Goal: Task Accomplishment & Management: Use online tool/utility

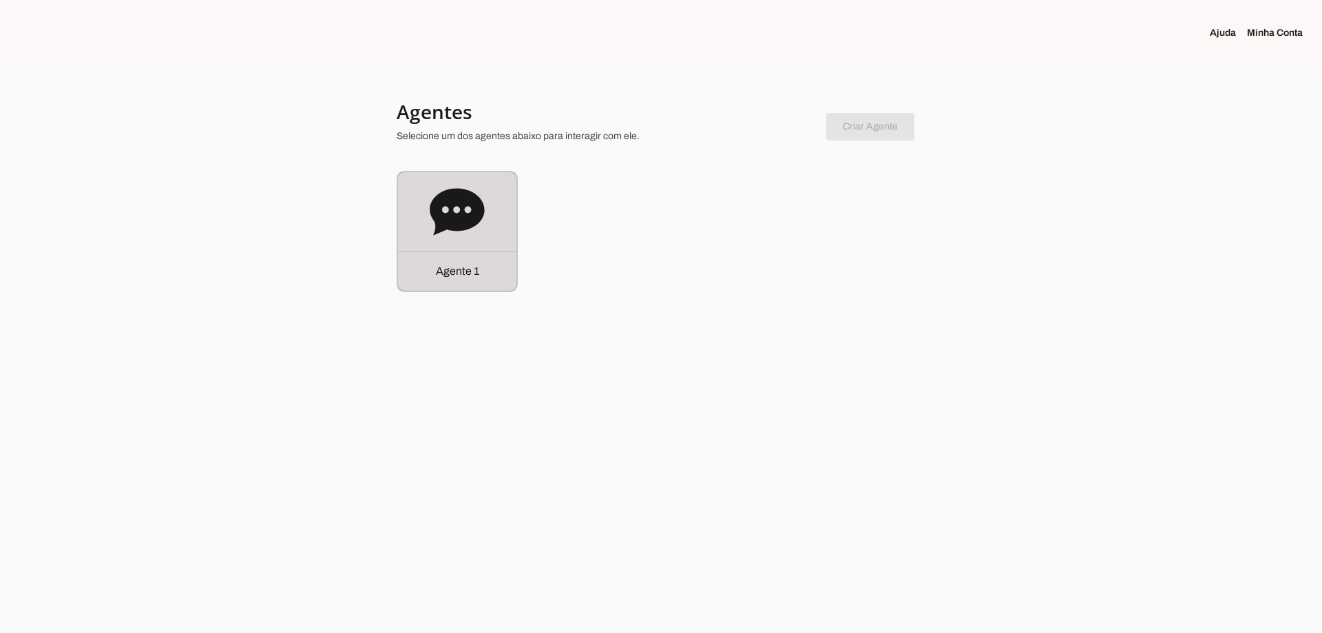
click at [454, 242] on div "Agente 1" at bounding box center [457, 231] width 118 height 118
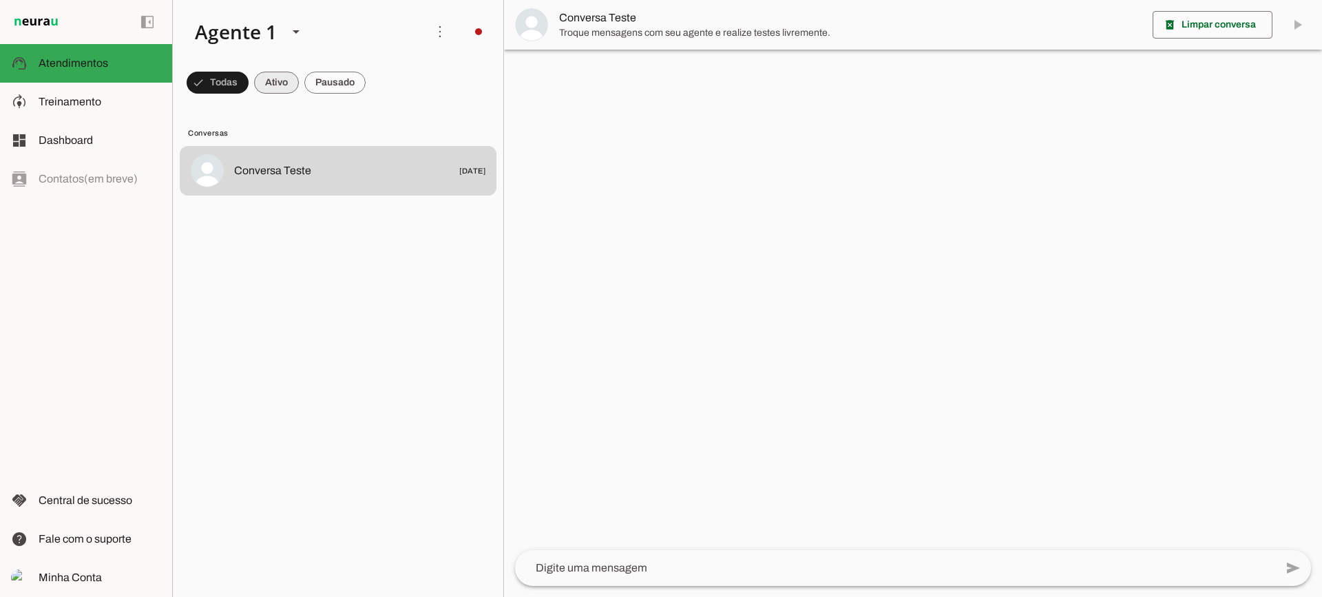
click at [284, 91] on span at bounding box center [276, 82] width 45 height 33
click at [340, 87] on span at bounding box center [334, 82] width 61 height 33
click at [259, 77] on span at bounding box center [264, 82] width 45 height 33
click at [340, 85] on span at bounding box center [334, 82] width 61 height 33
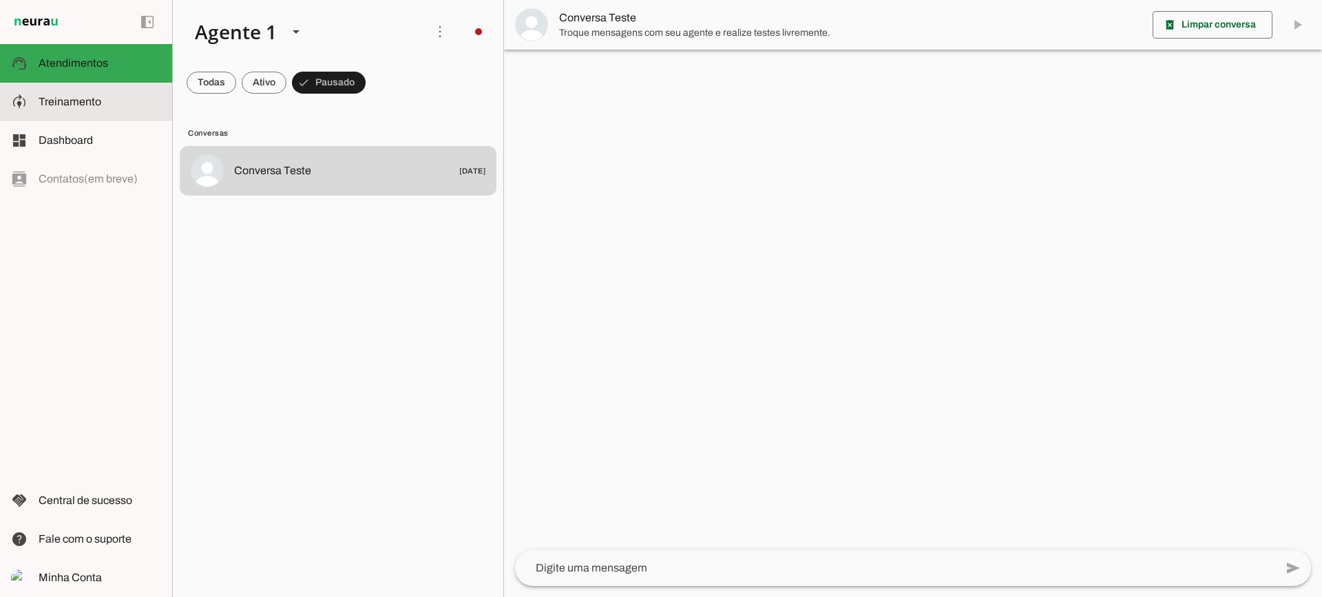
click at [63, 108] on slot at bounding box center [100, 102] width 123 height 17
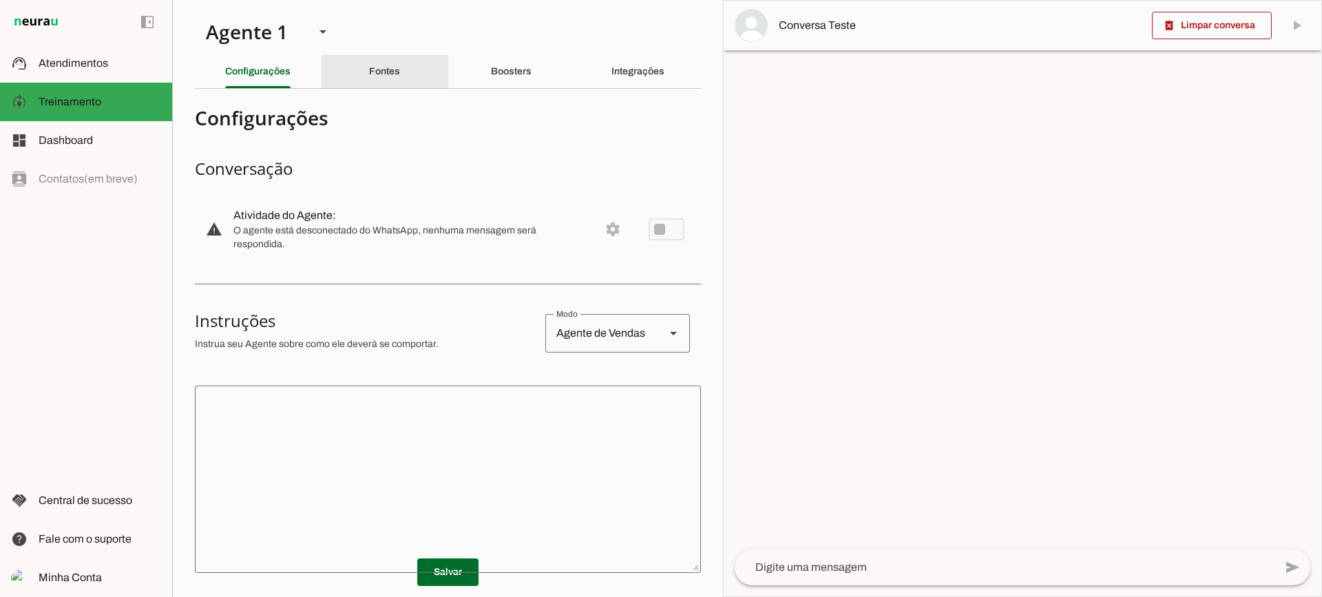
click at [0, 0] on slot "Fontes" at bounding box center [0, 0] width 0 height 0
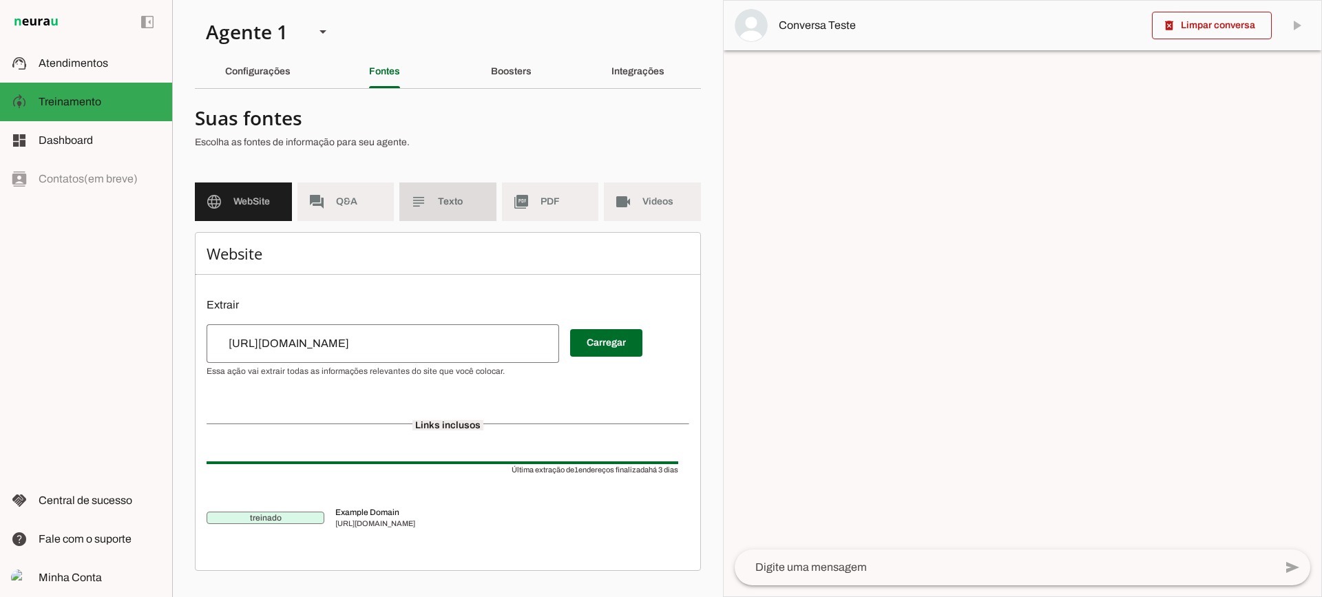
click at [446, 200] on span "Texto" at bounding box center [462, 202] width 48 height 14
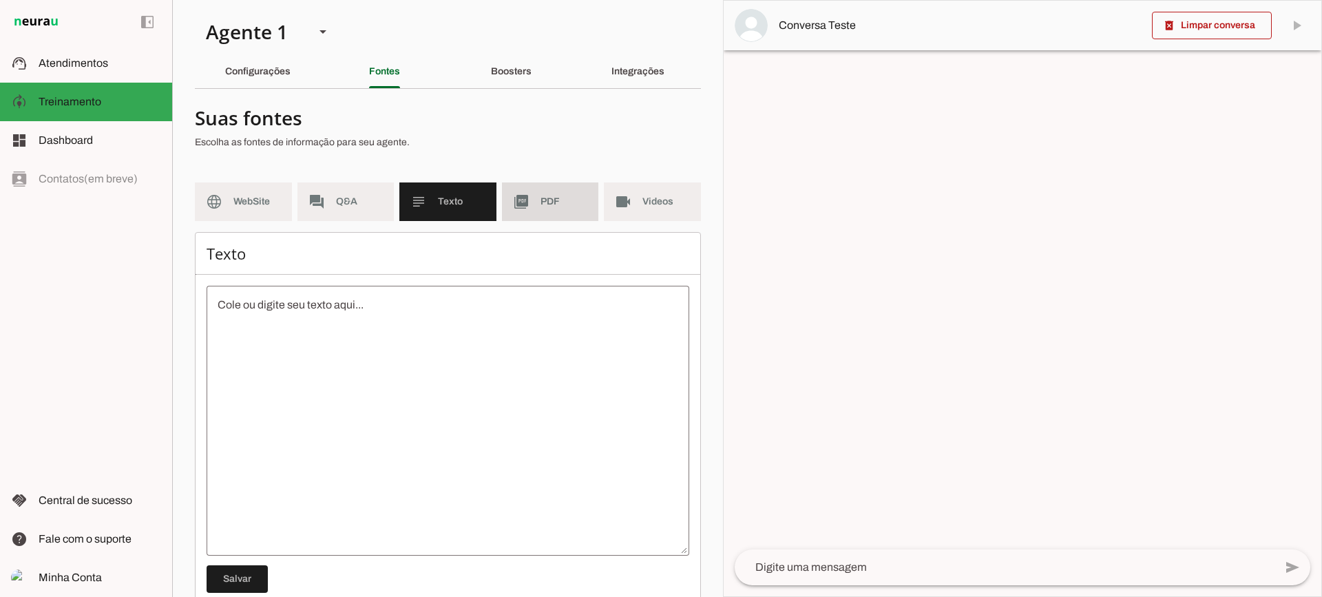
click at [544, 191] on md-item "picture_as_pdf PDF" at bounding box center [550, 202] width 97 height 39
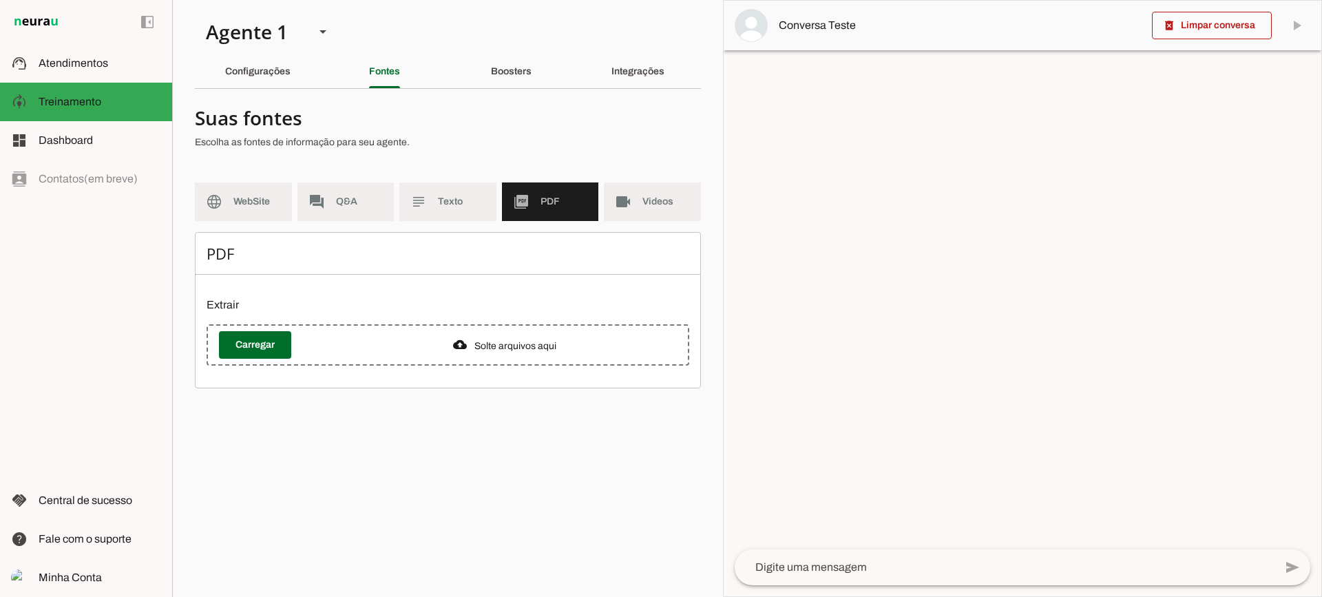
click at [654, 203] on span "Videos" at bounding box center [667, 202] width 48 height 14
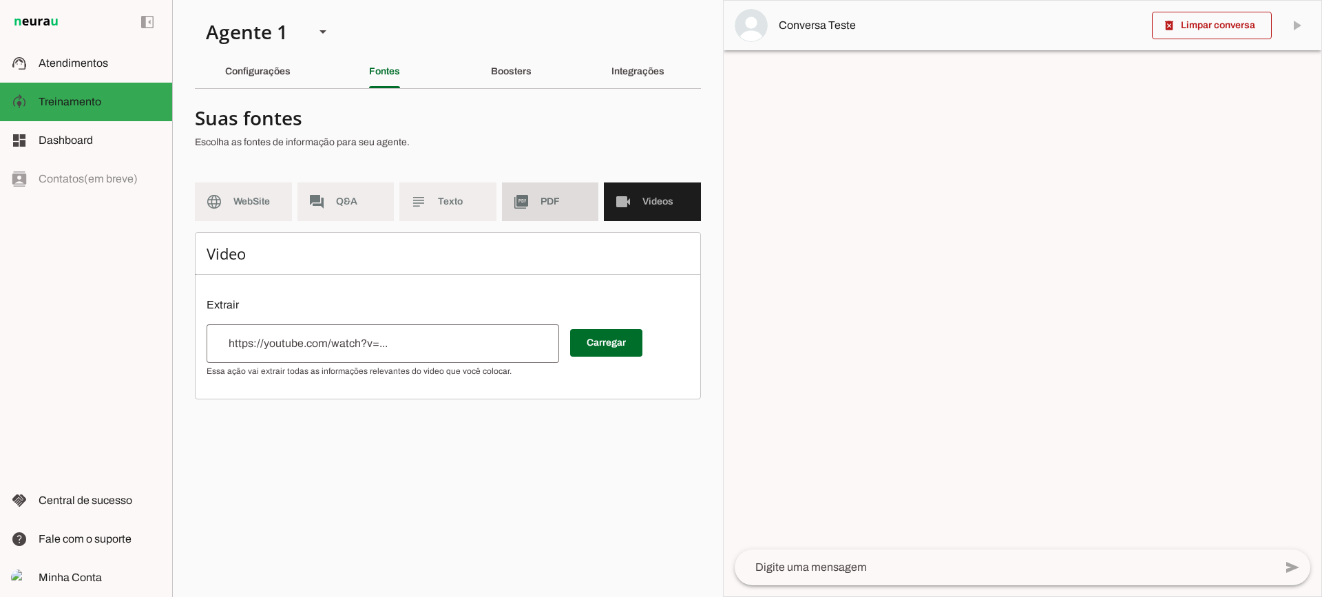
drag, startPoint x: 557, startPoint y: 210, endPoint x: 417, endPoint y: 1, distance: 251.2
click at [555, 209] on md-item "picture_as_pdf PDF" at bounding box center [550, 202] width 97 height 39
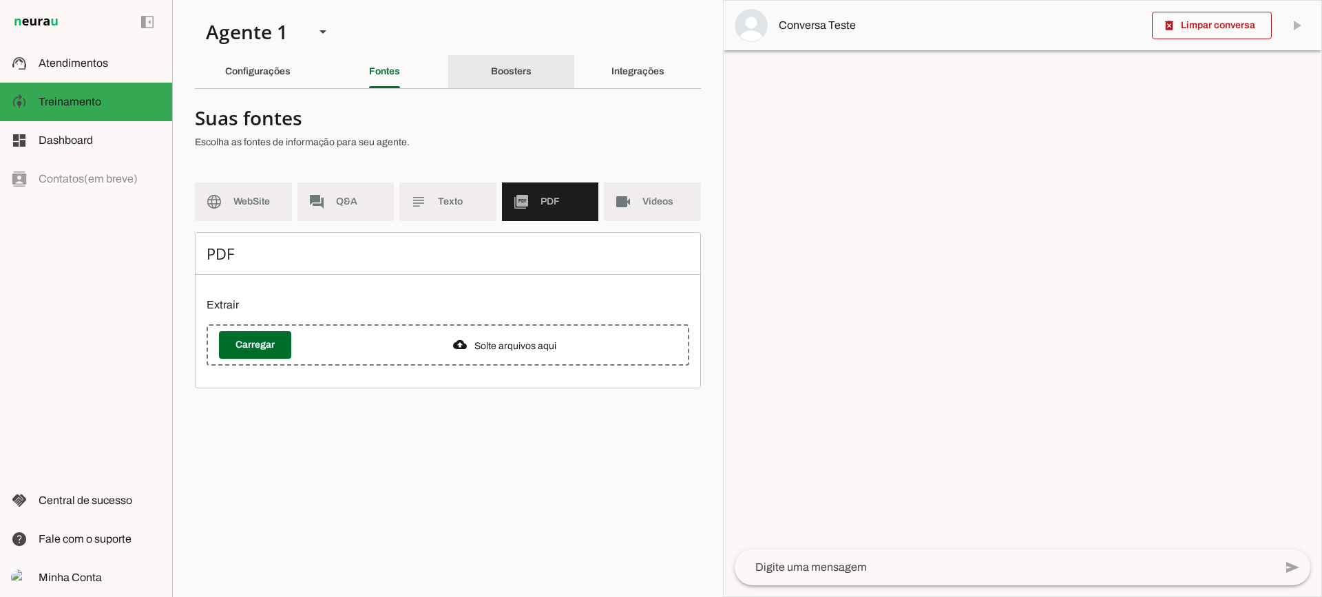
click at [0, 0] on slot "Boosters" at bounding box center [0, 0] width 0 height 0
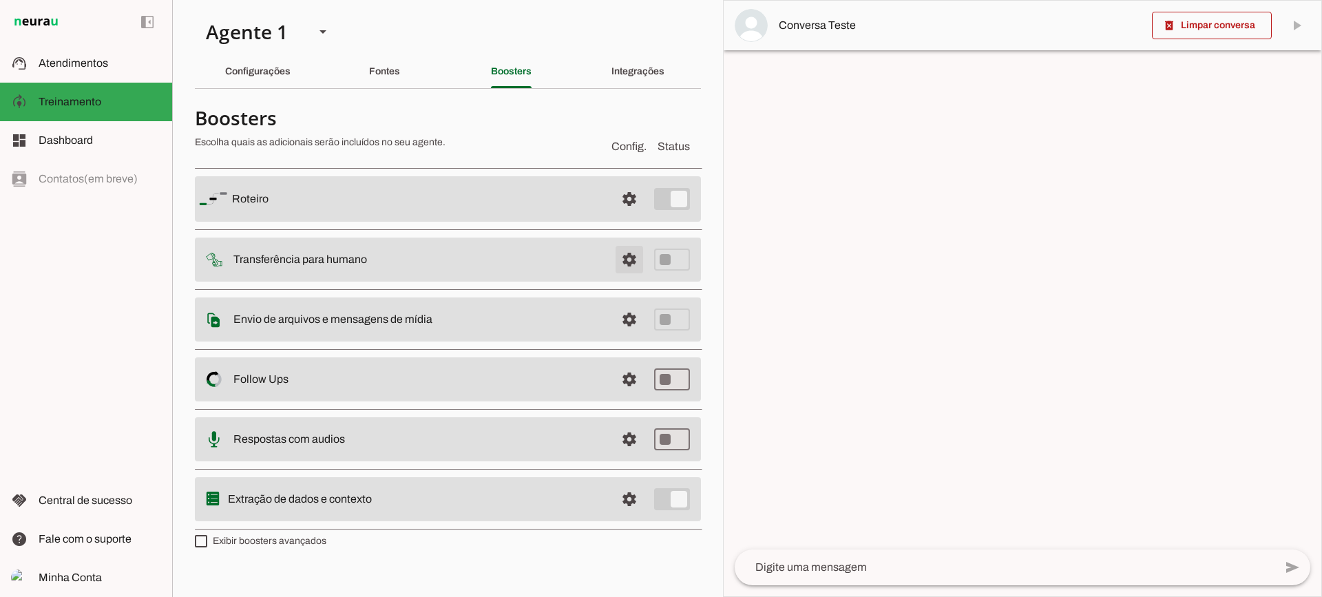
click at [625, 255] on span at bounding box center [629, 259] width 33 height 33
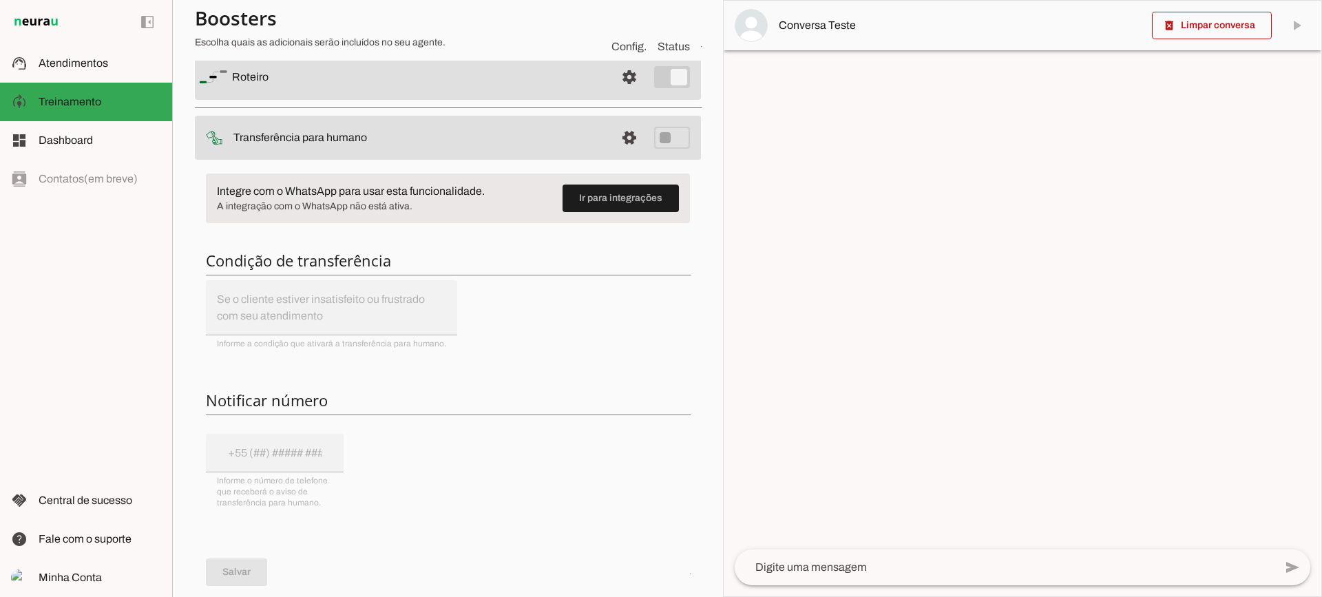
scroll to position [69, 0]
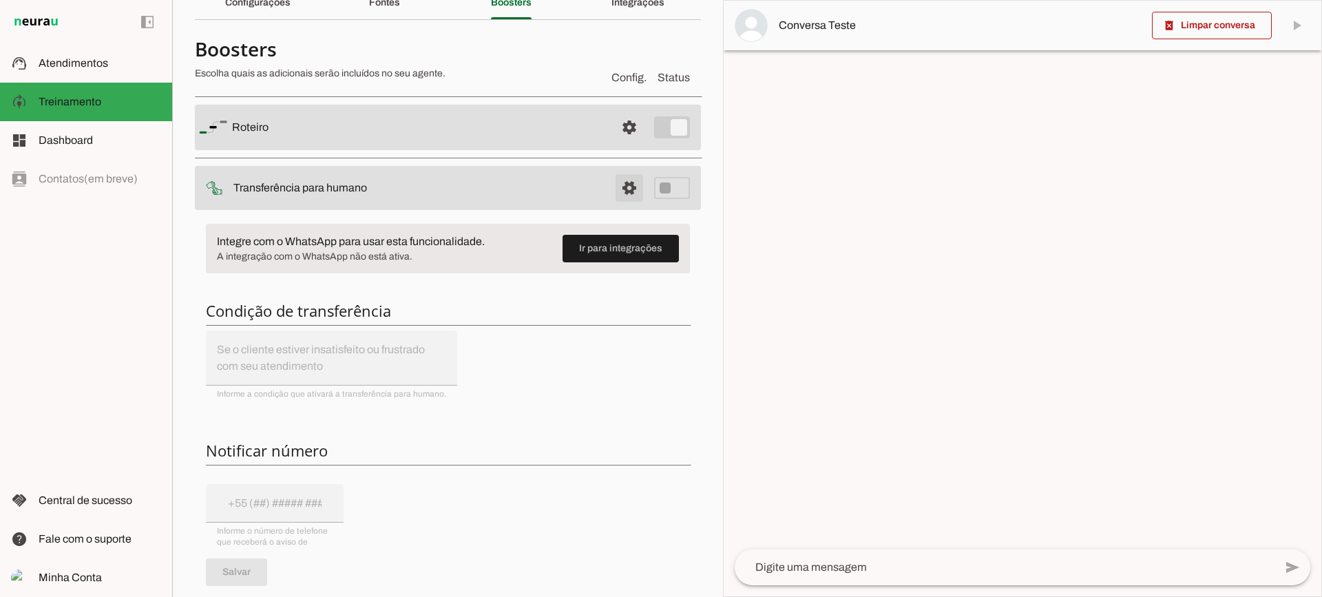
click at [630, 176] on span at bounding box center [629, 188] width 33 height 33
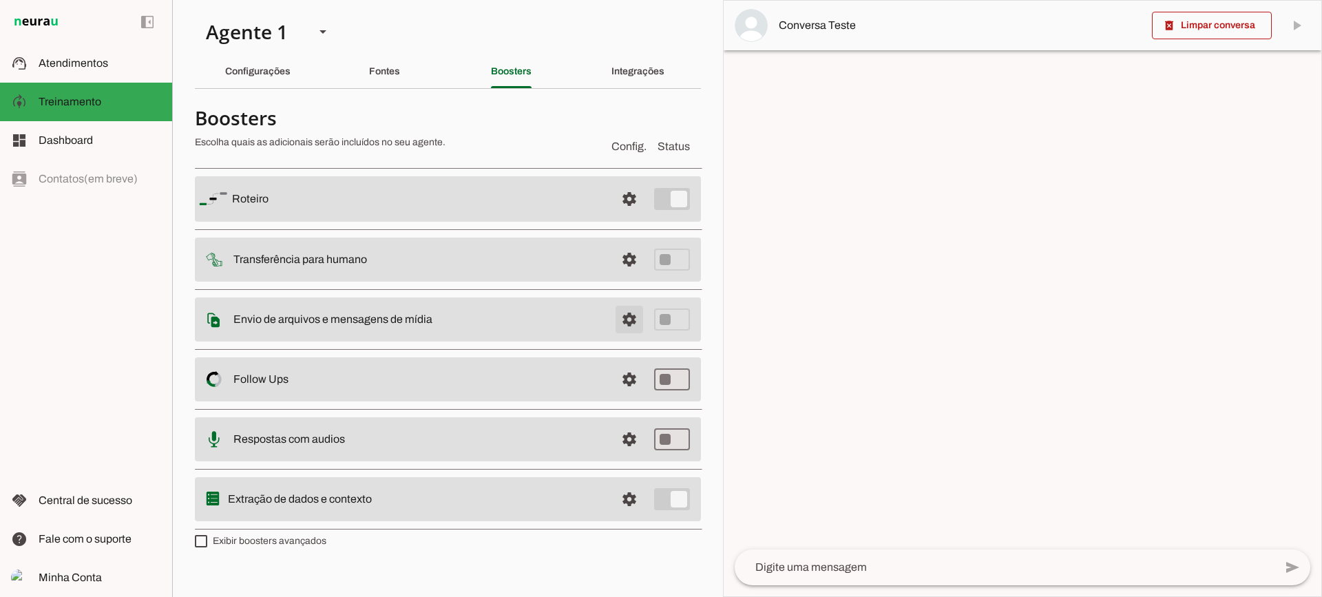
click at [631, 316] on span at bounding box center [629, 319] width 33 height 33
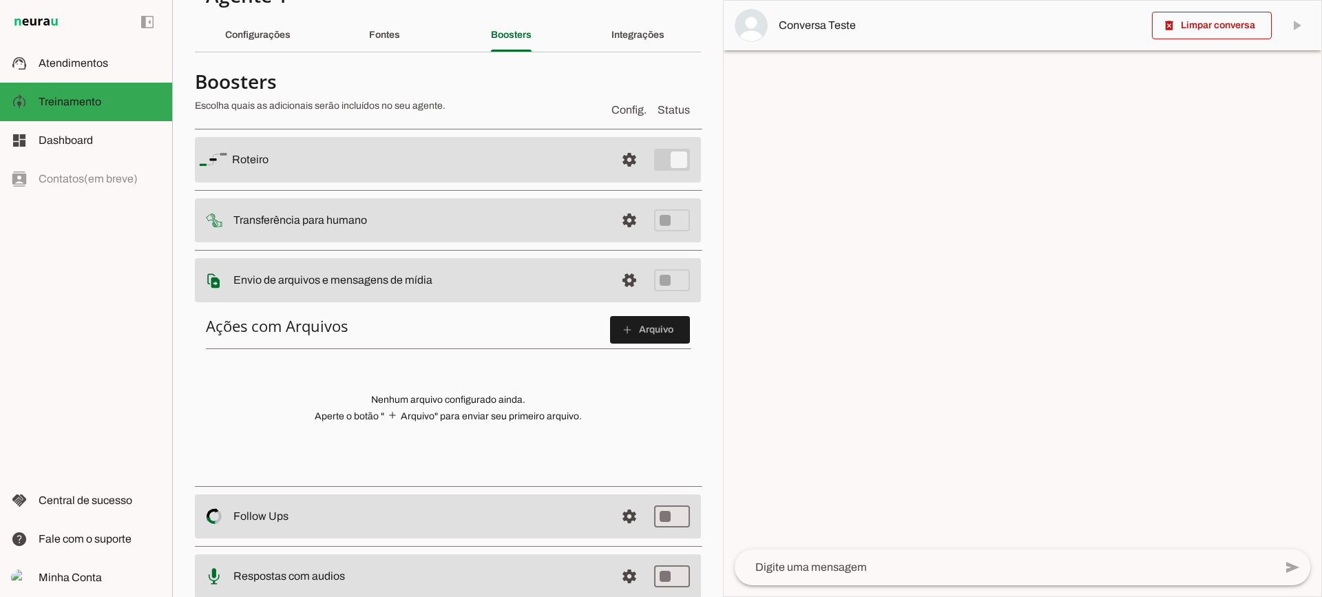
scroll to position [69, 0]
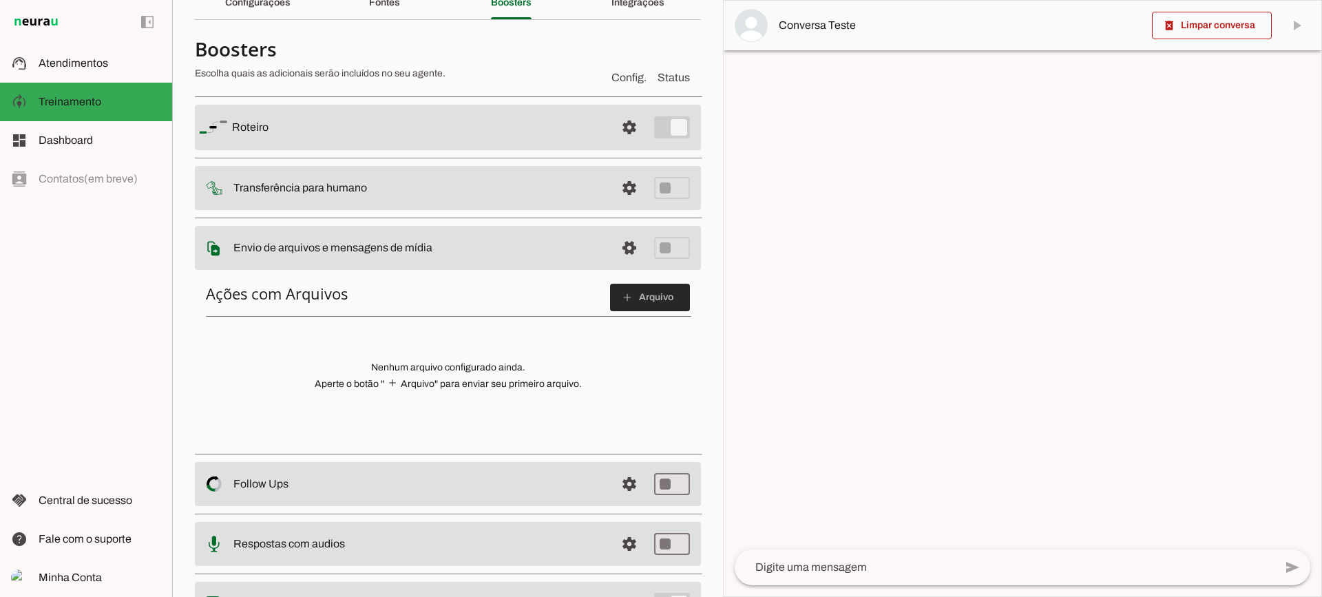
click at [673, 298] on span at bounding box center [650, 297] width 80 height 33
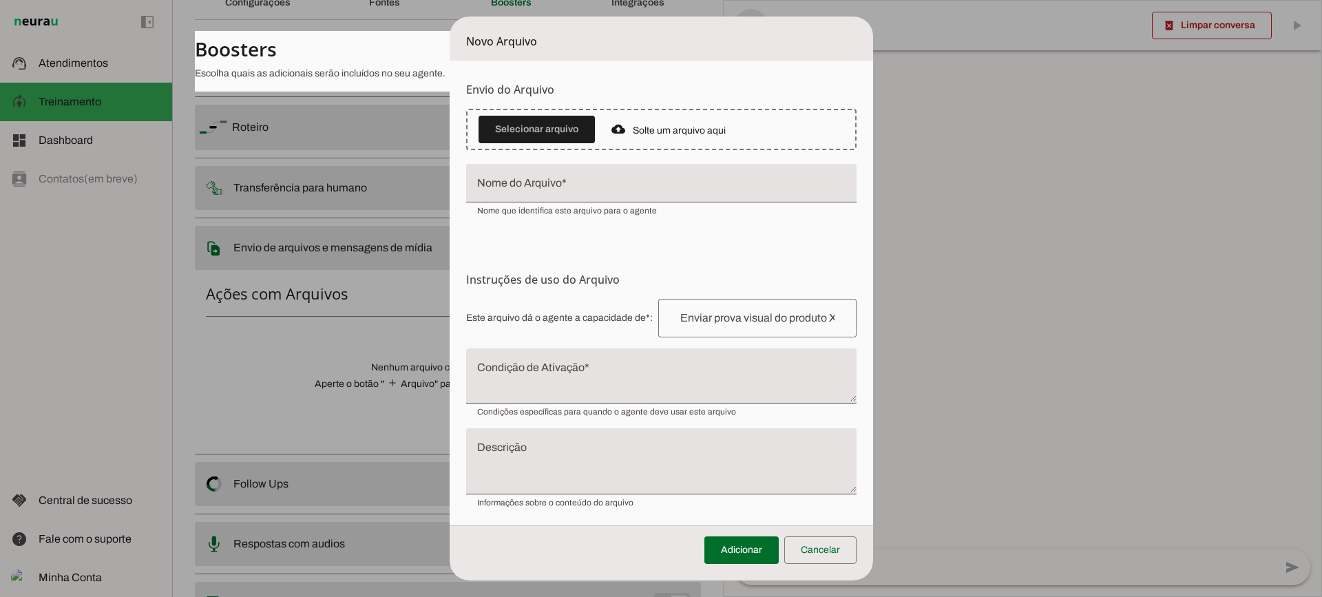
click at [588, 373] on textarea "Condição de Ativação" at bounding box center [661, 381] width 391 height 33
click at [853, 555] on span at bounding box center [820, 550] width 72 height 33
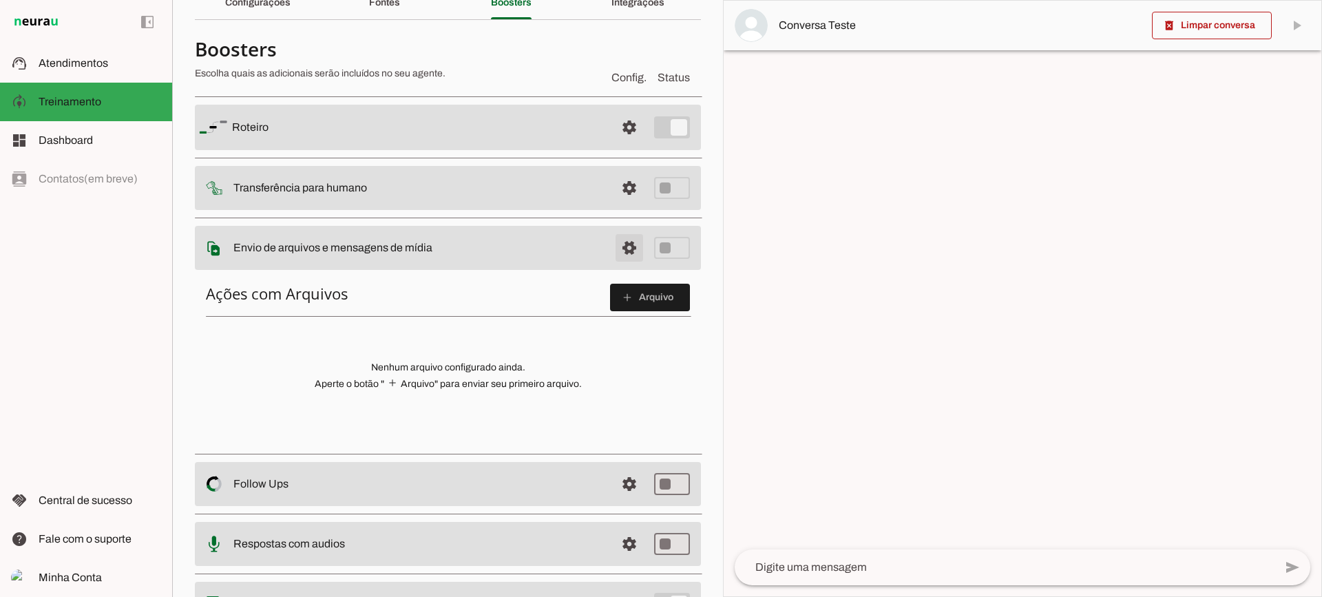
click at [621, 250] on span at bounding box center [629, 247] width 33 height 33
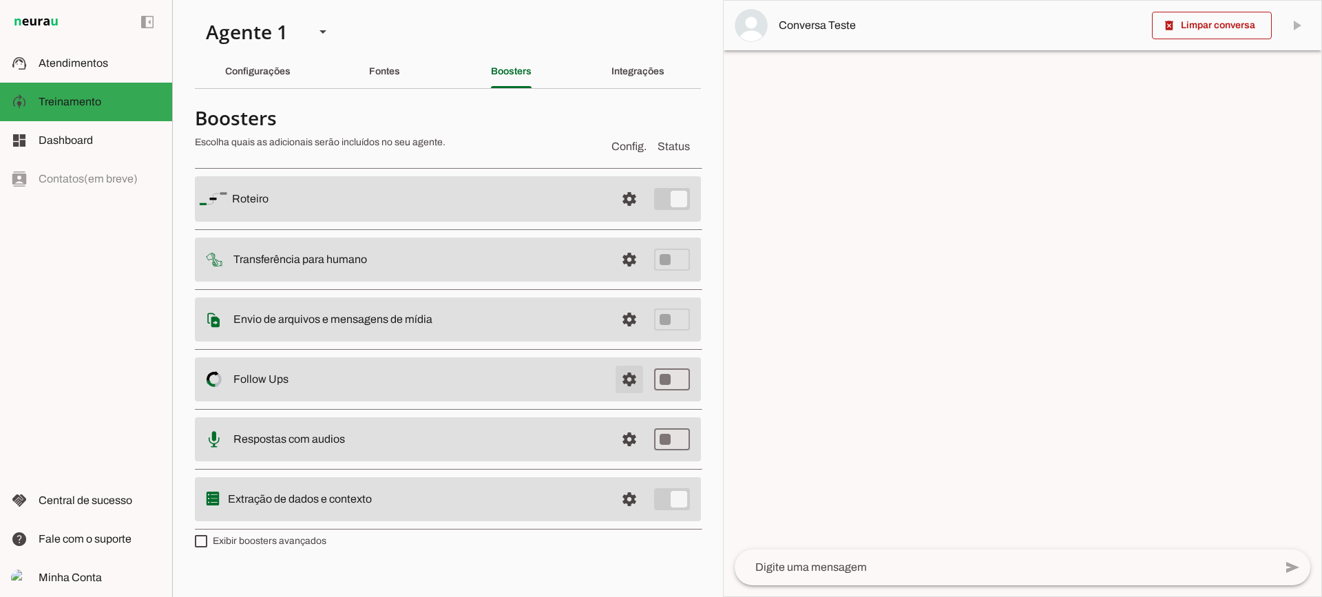
click at [631, 384] on span at bounding box center [629, 379] width 33 height 33
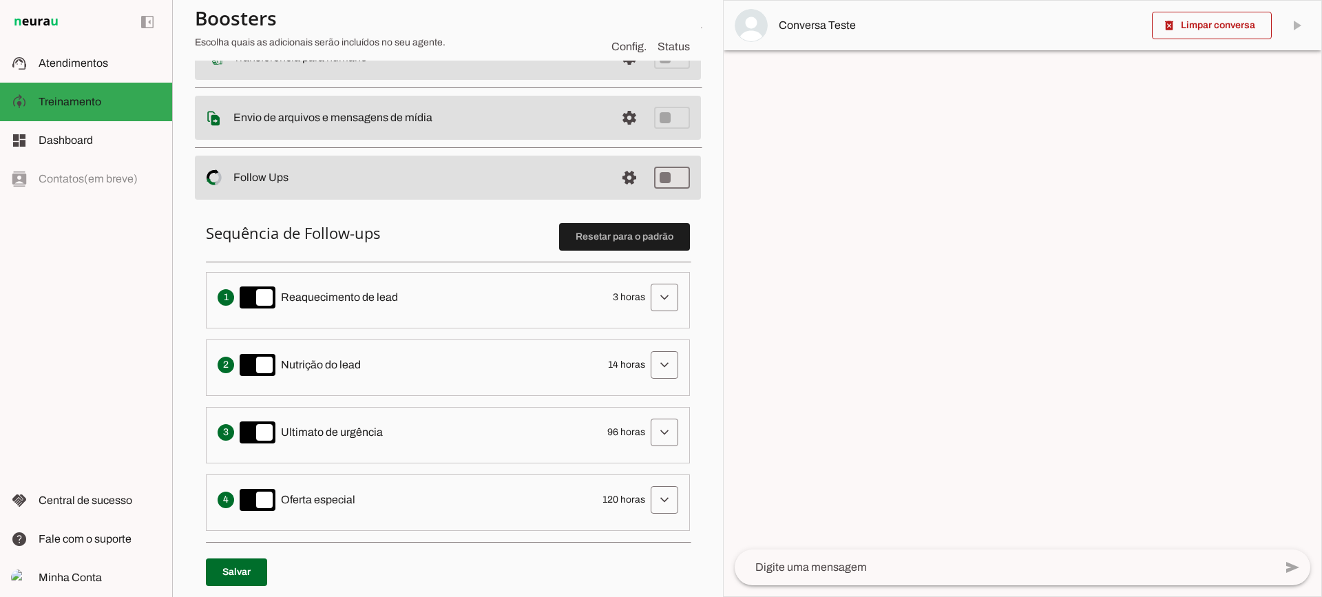
scroll to position [207, 0]
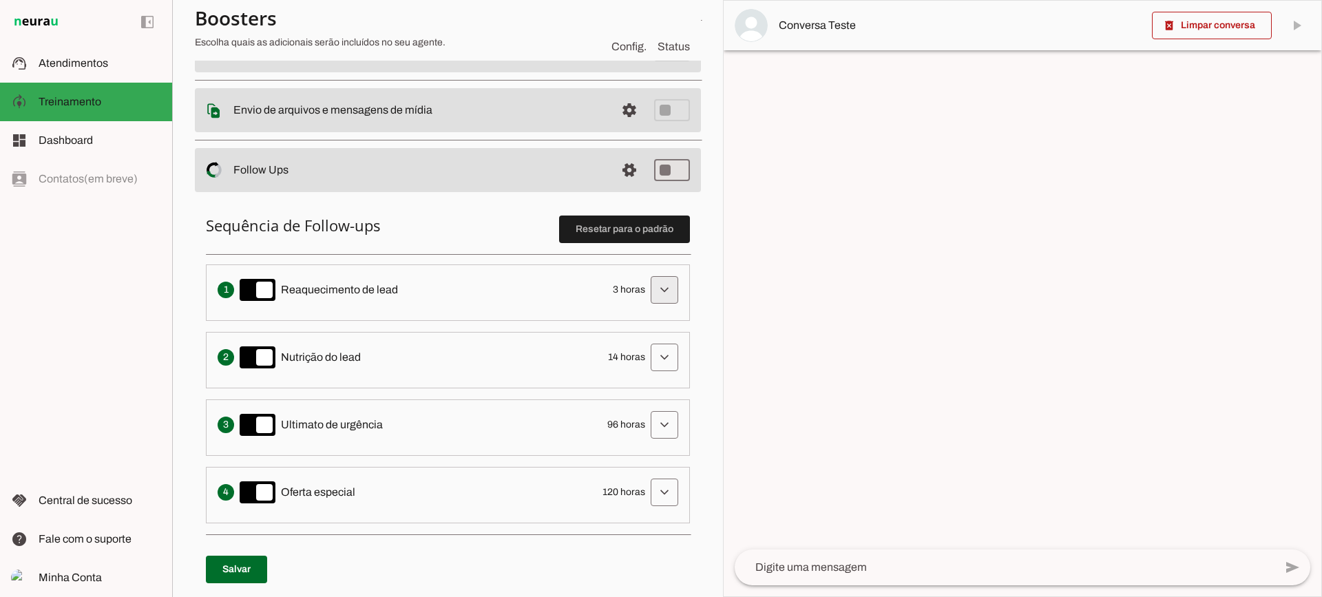
drag, startPoint x: 654, startPoint y: 295, endPoint x: 685, endPoint y: 282, distance: 34.3
click at [654, 295] on span at bounding box center [664, 289] width 33 height 33
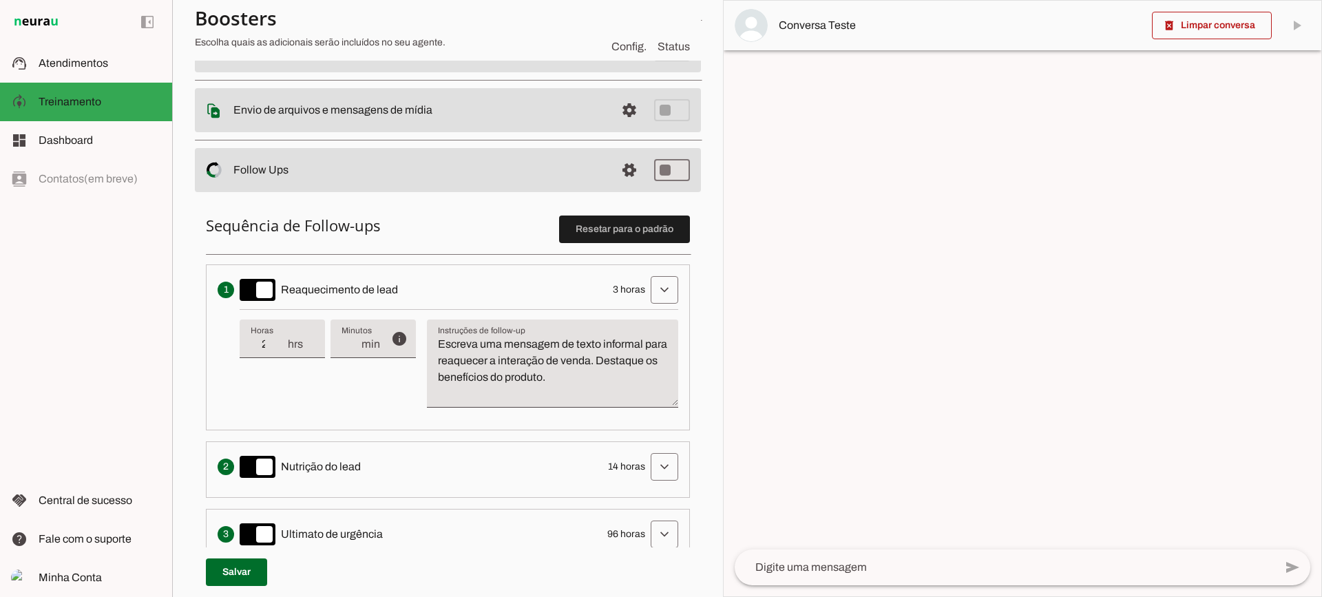
type input "2"
type md-filled-text-field "2"
click at [282, 349] on input "2" at bounding box center [269, 344] width 36 height 17
type input "1"
type md-filled-text-field "1"
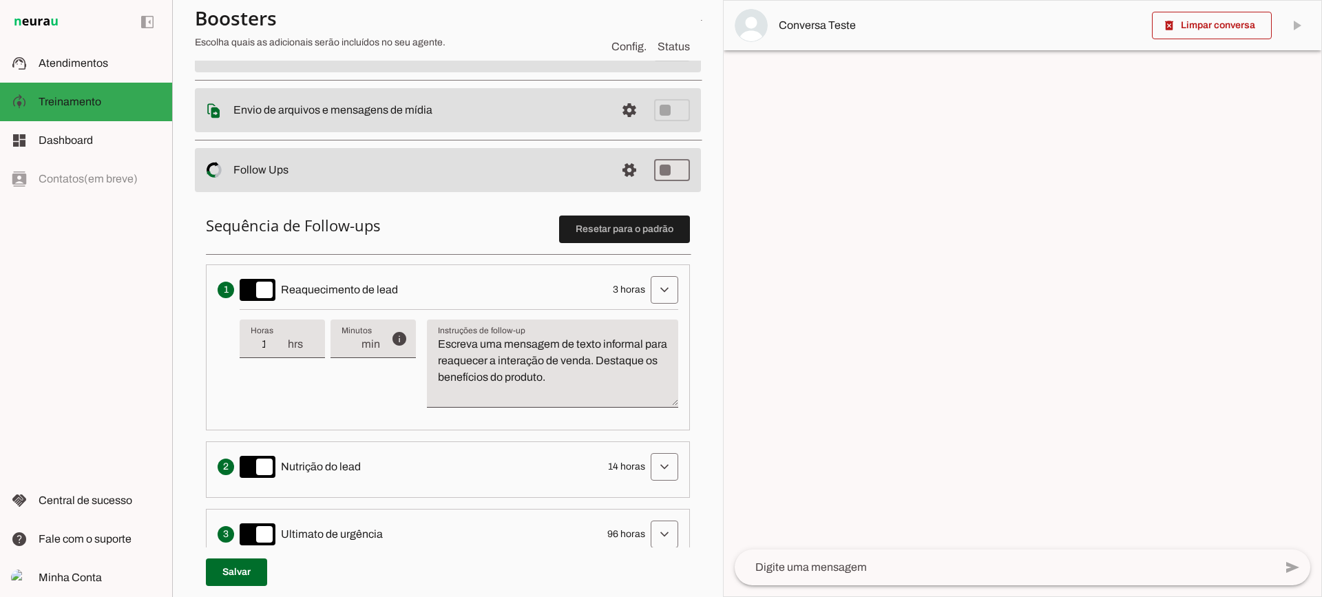
click at [282, 349] on input "1" at bounding box center [269, 344] width 36 height 17
type input "2"
type md-filled-text-field "2"
click at [282, 343] on input "2" at bounding box center [269, 344] width 36 height 17
type input "3"
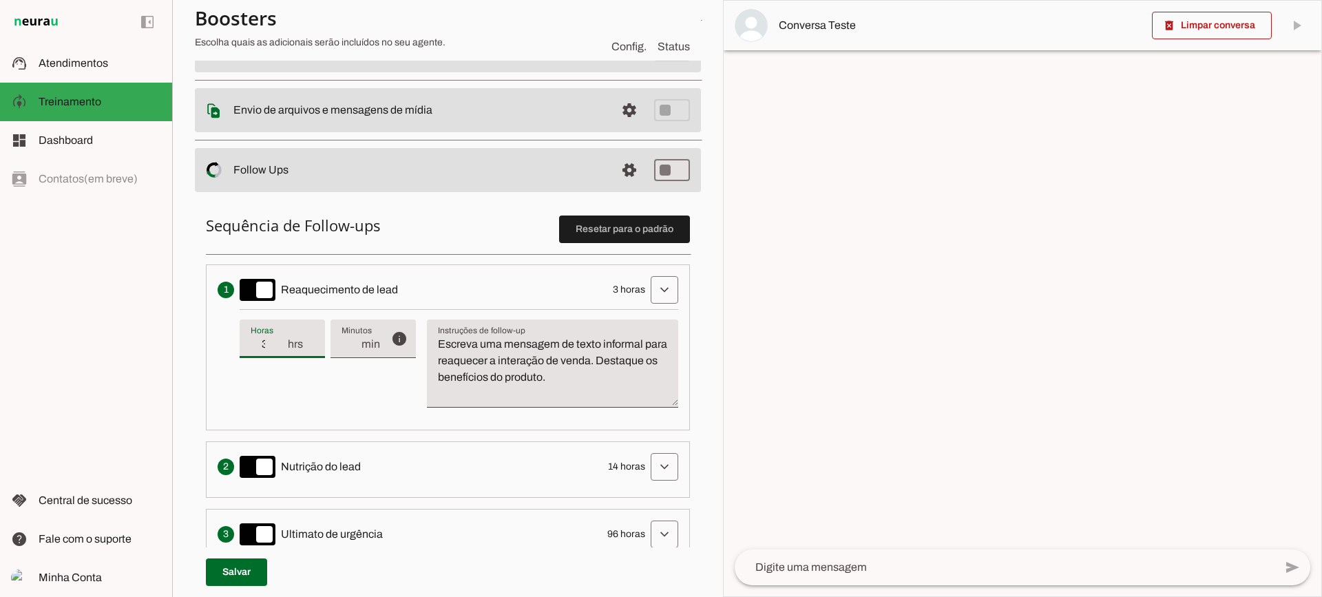
type md-filled-text-field "3"
click at [282, 343] on input "3" at bounding box center [269, 344] width 36 height 17
drag, startPoint x: 561, startPoint y: 382, endPoint x: 622, endPoint y: 382, distance: 61.3
click at [562, 382] on textarea "Escreva uma mensagem de texto informal para reaquecer a interação de venda. Des…" at bounding box center [552, 369] width 251 height 66
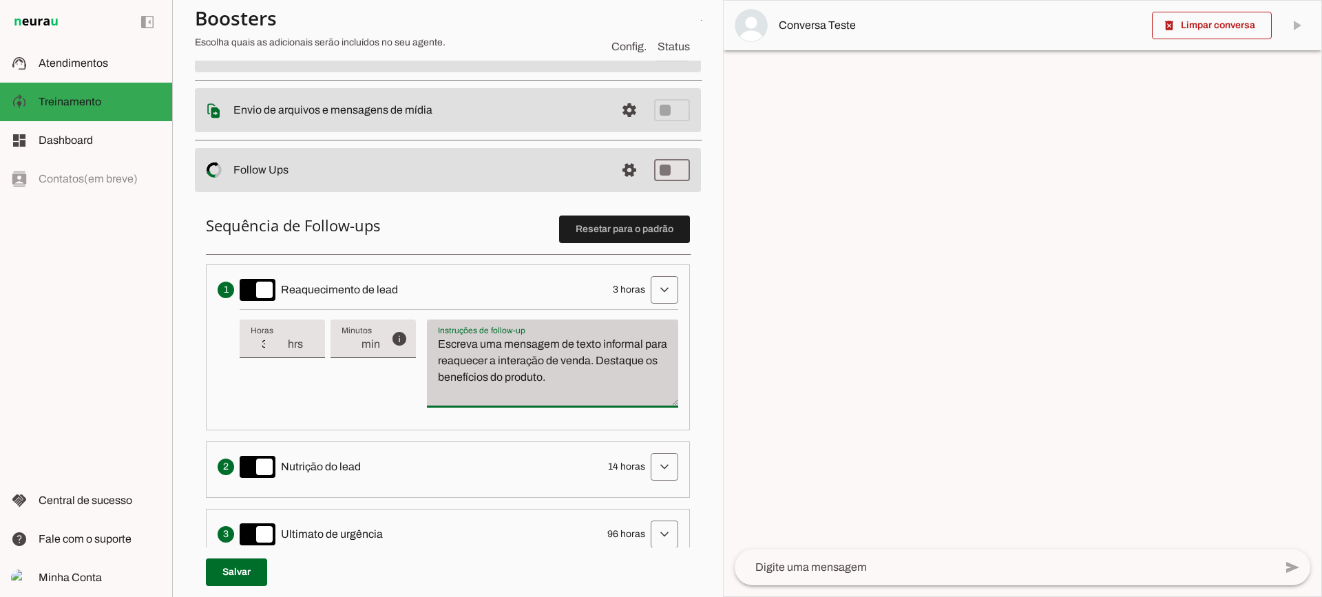
drag, startPoint x: 592, startPoint y: 381, endPoint x: 435, endPoint y: 329, distance: 165.3
click at [435, 329] on div "Escreva uma mensagem de texto informal para reaquecer a interação de venda. Des…" at bounding box center [552, 364] width 251 height 88
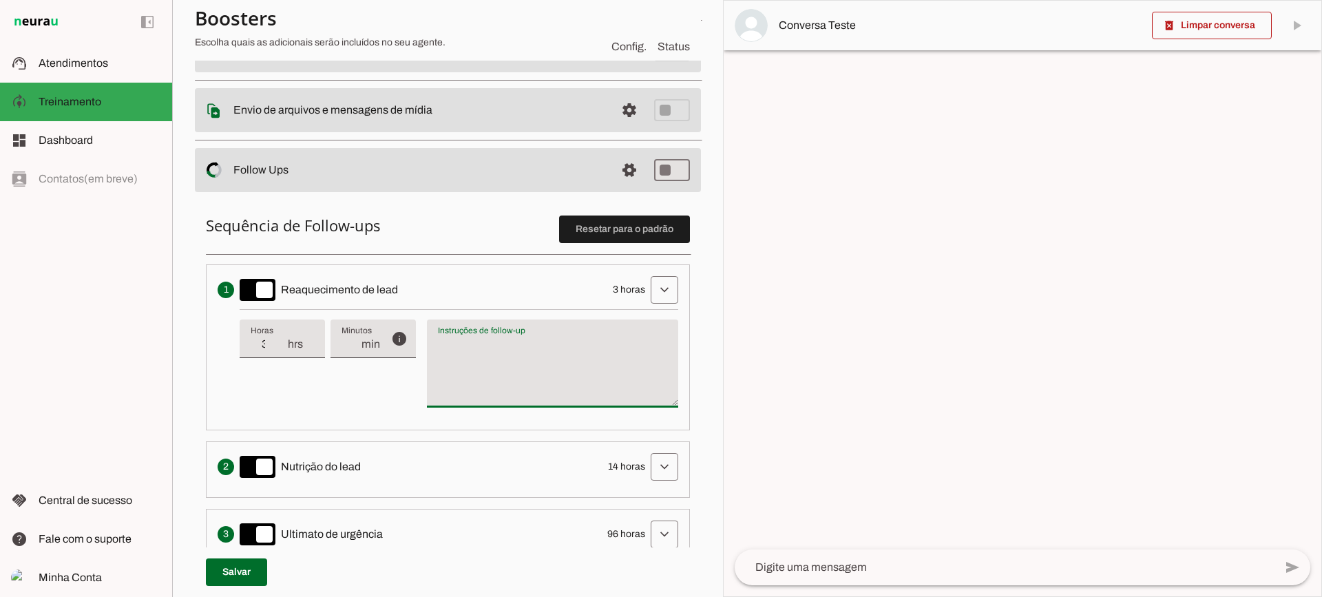
type textarea "Escreva uma mensagem de texto informal para reaquecer a interação de venda. Des…"
click at [517, 364] on textarea "Escreva uma mensagem de texto informal para reaquecer a interação de venda. Des…" at bounding box center [552, 369] width 251 height 66
type input "4"
type md-filled-text-field "4"
click at [281, 341] on input "4" at bounding box center [269, 344] width 36 height 17
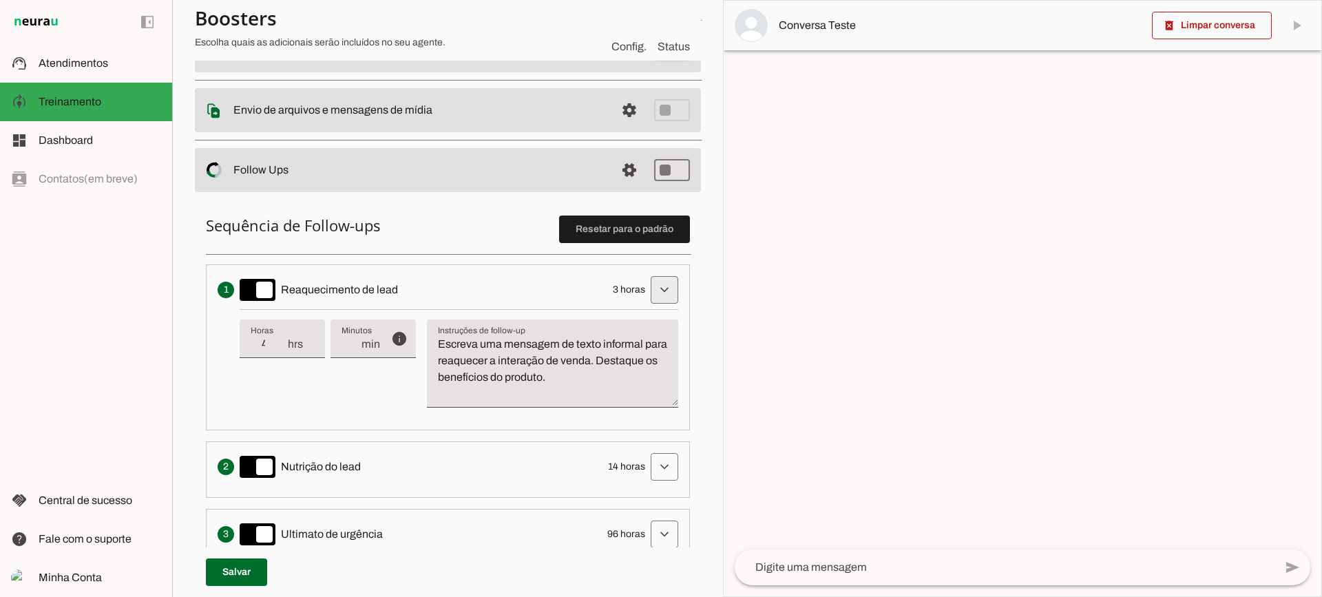
click at [652, 296] on span at bounding box center [664, 289] width 33 height 33
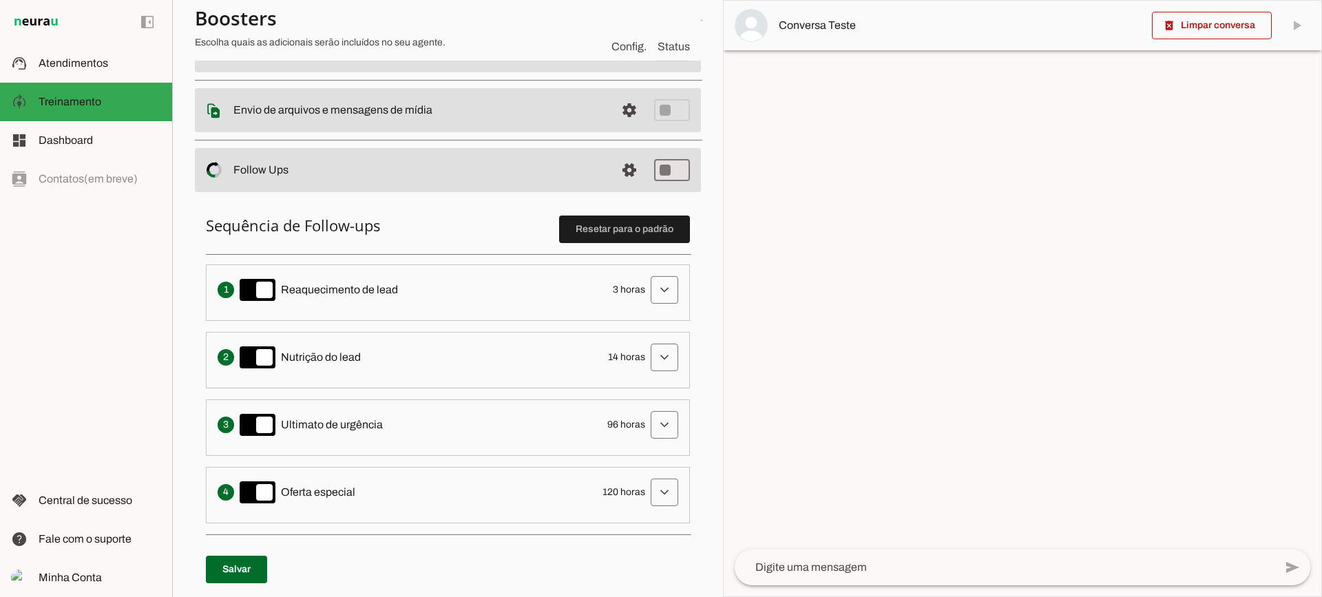
scroll to position [138, 0]
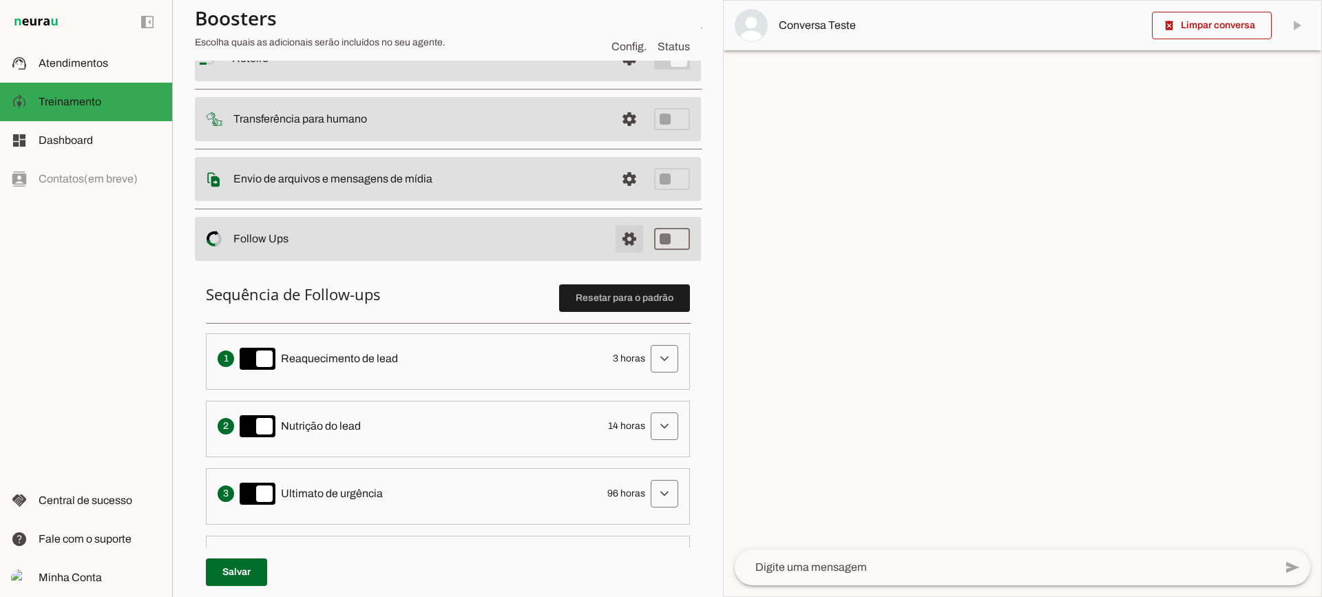
click at [623, 229] on span at bounding box center [629, 238] width 33 height 33
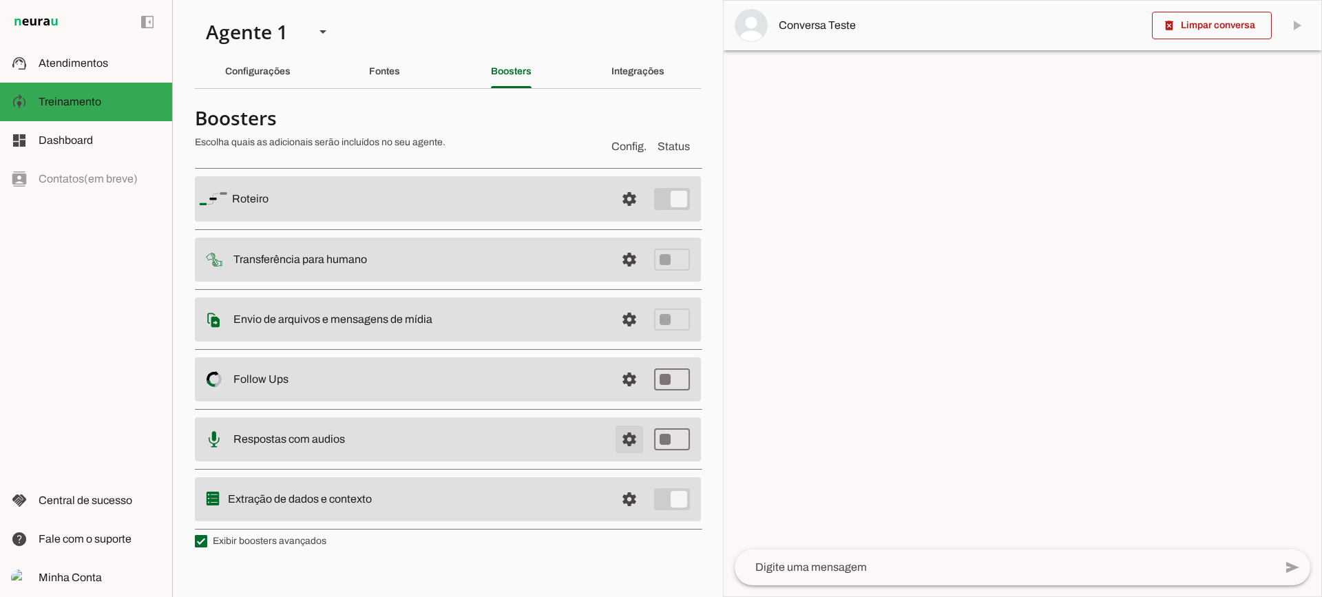
click at [644, 447] on span at bounding box center [629, 439] width 33 height 33
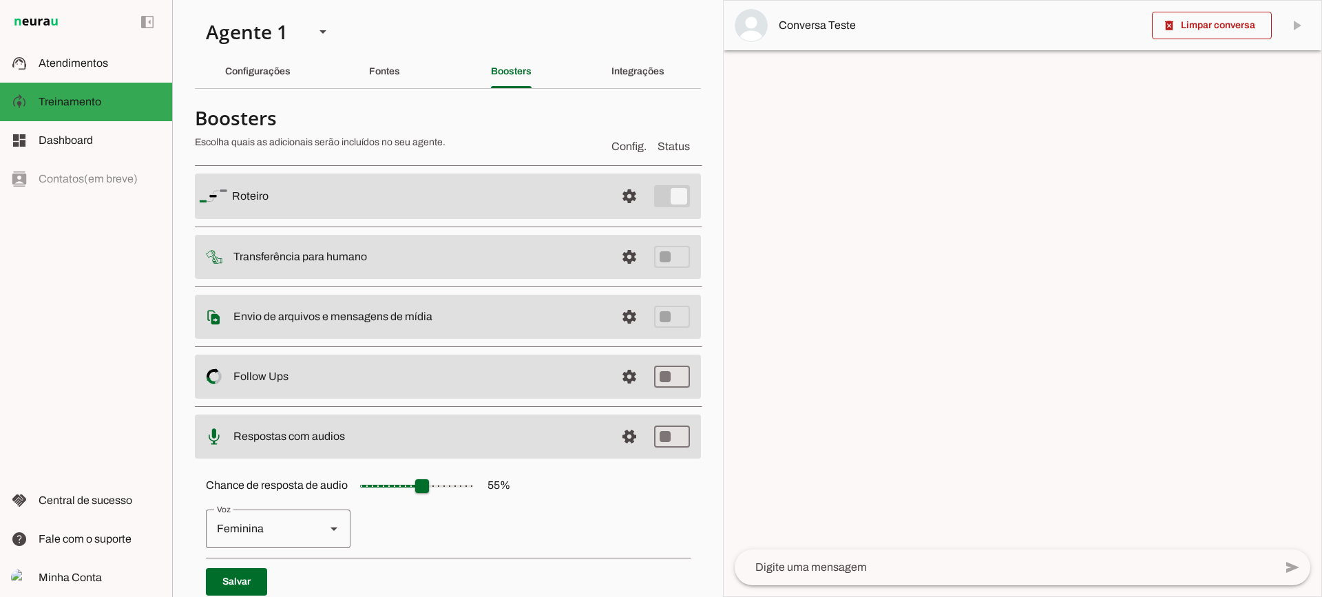
scroll to position [126, 0]
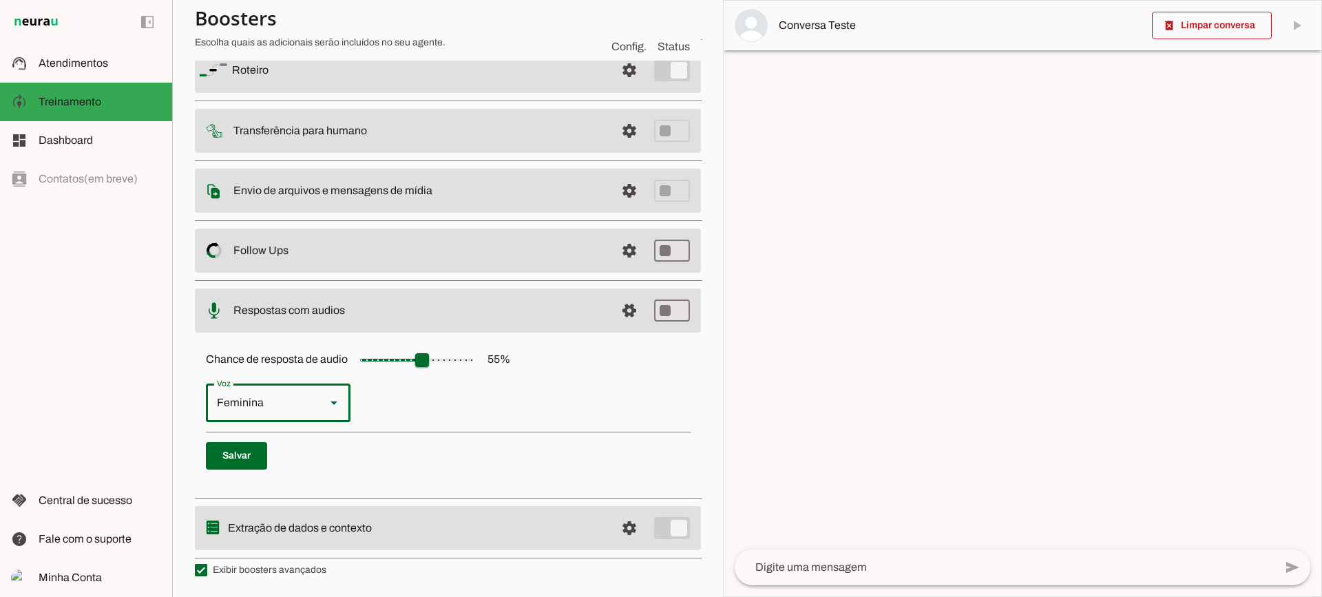
click at [298, 408] on div "Feminina" at bounding box center [260, 403] width 109 height 39
click at [292, 417] on div "Masculina" at bounding box center [260, 403] width 109 height 39
type md-outlined-select "cgSgspJ2msm6clMCkdW9"
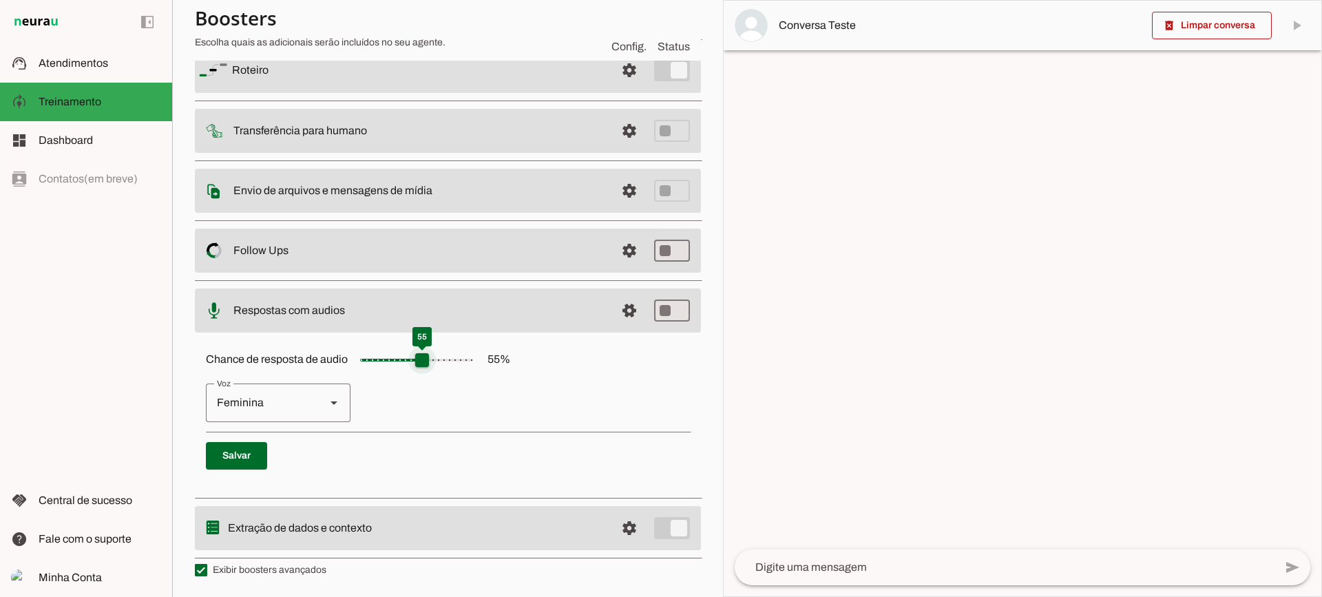
drag, startPoint x: 399, startPoint y: 360, endPoint x: 425, endPoint y: 355, distance: 26.1
type input "**"
type md-slider "60"
click at [428, 355] on input "Chance de resposta de audio 55 %" at bounding box center [417, 360] width 138 height 28
click at [614, 311] on span at bounding box center [629, 310] width 33 height 33
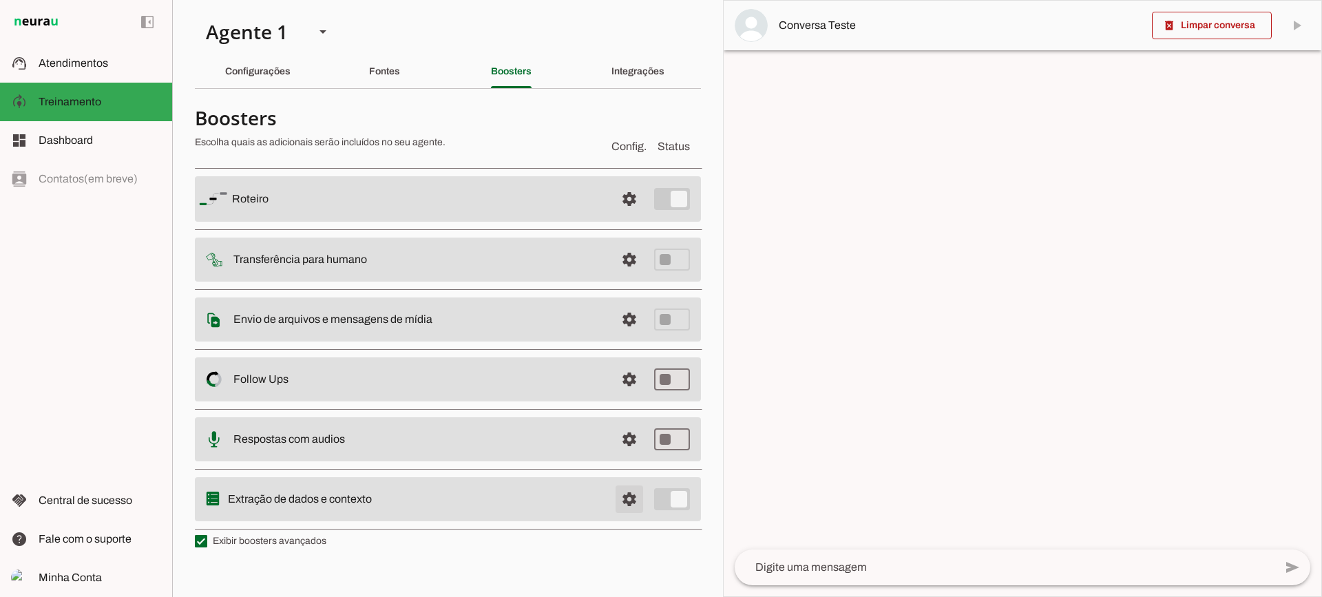
click at [635, 496] on span at bounding box center [629, 499] width 33 height 33
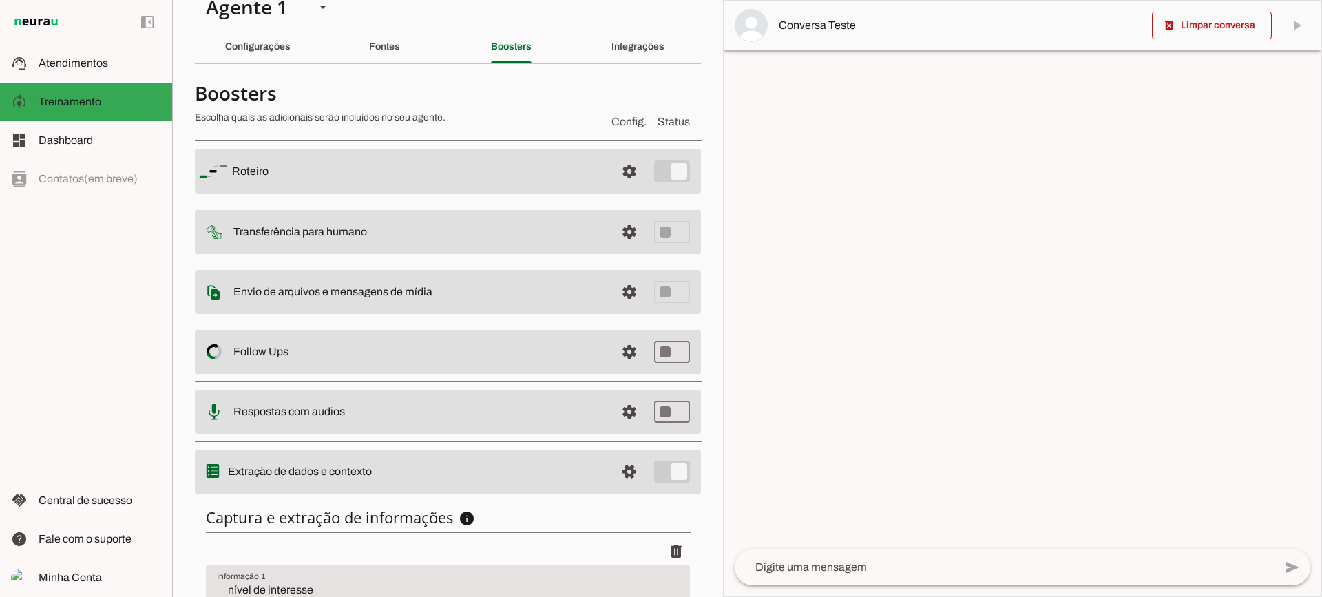
scroll to position [169, 0]
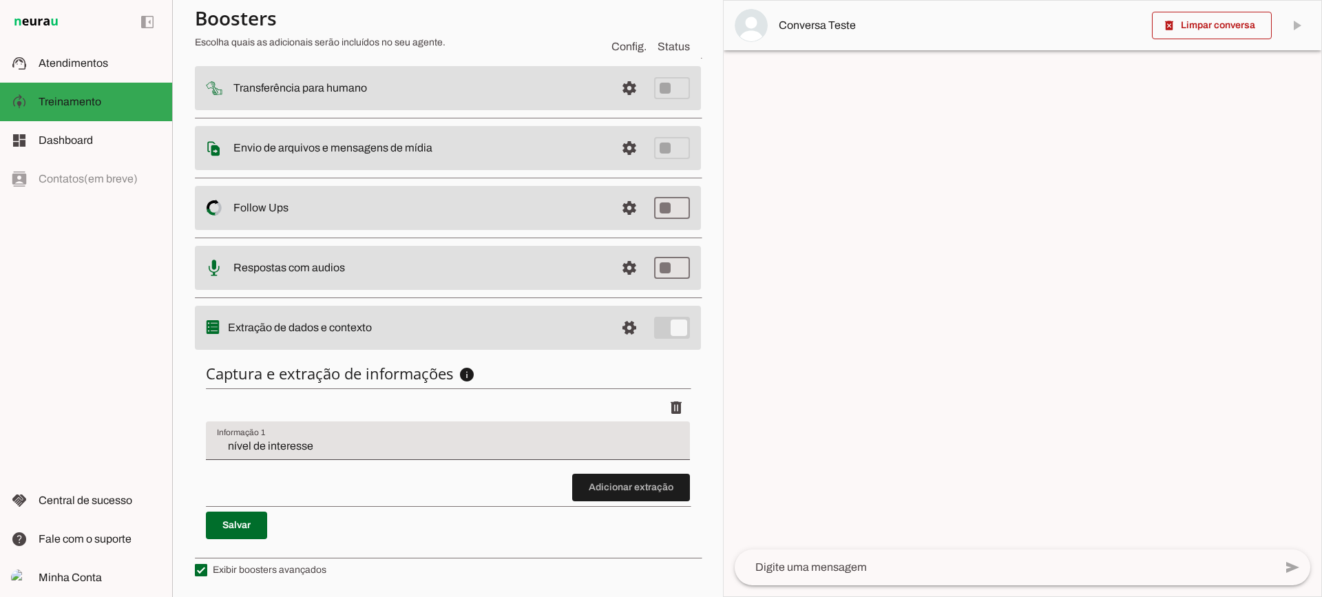
click at [332, 435] on div "nível de interesse" at bounding box center [448, 441] width 484 height 39
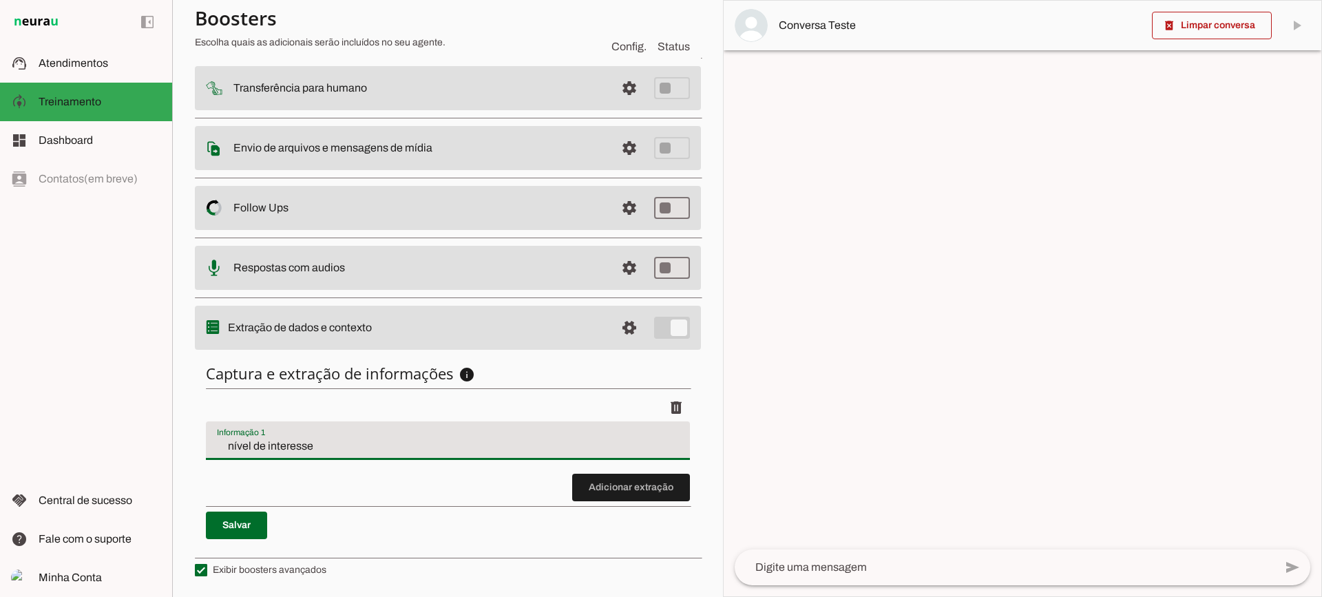
click at [346, 478] on discrete-list-input "Adicionar extração" at bounding box center [448, 447] width 484 height 107
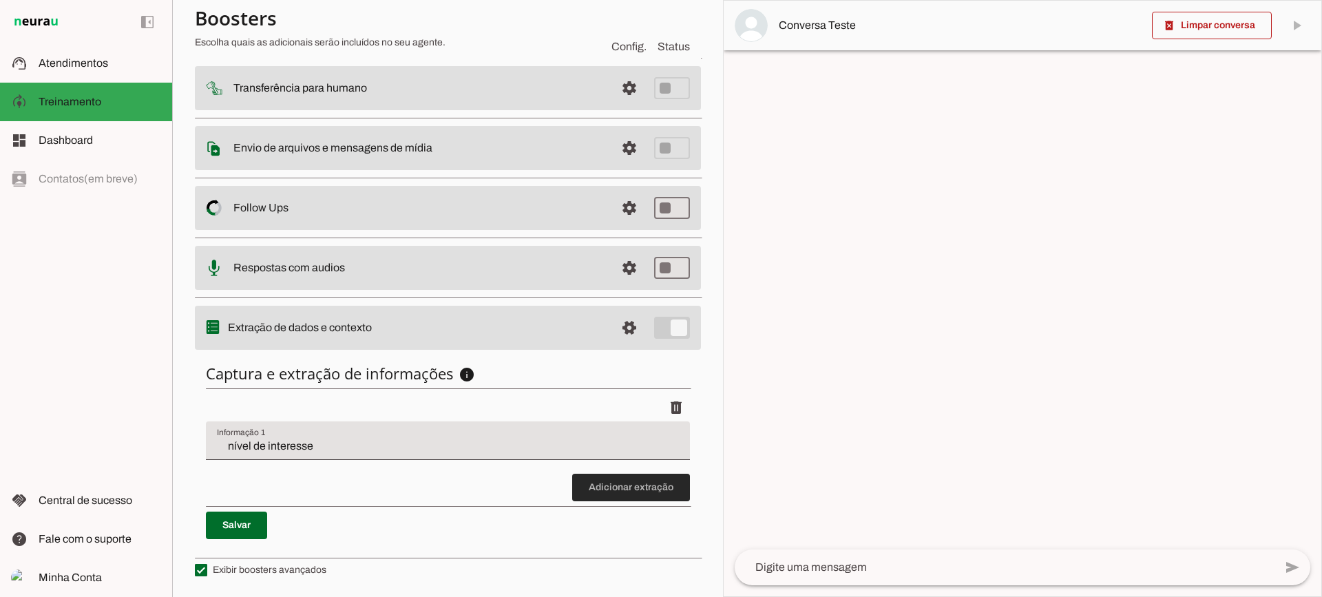
click at [583, 485] on span at bounding box center [631, 487] width 118 height 33
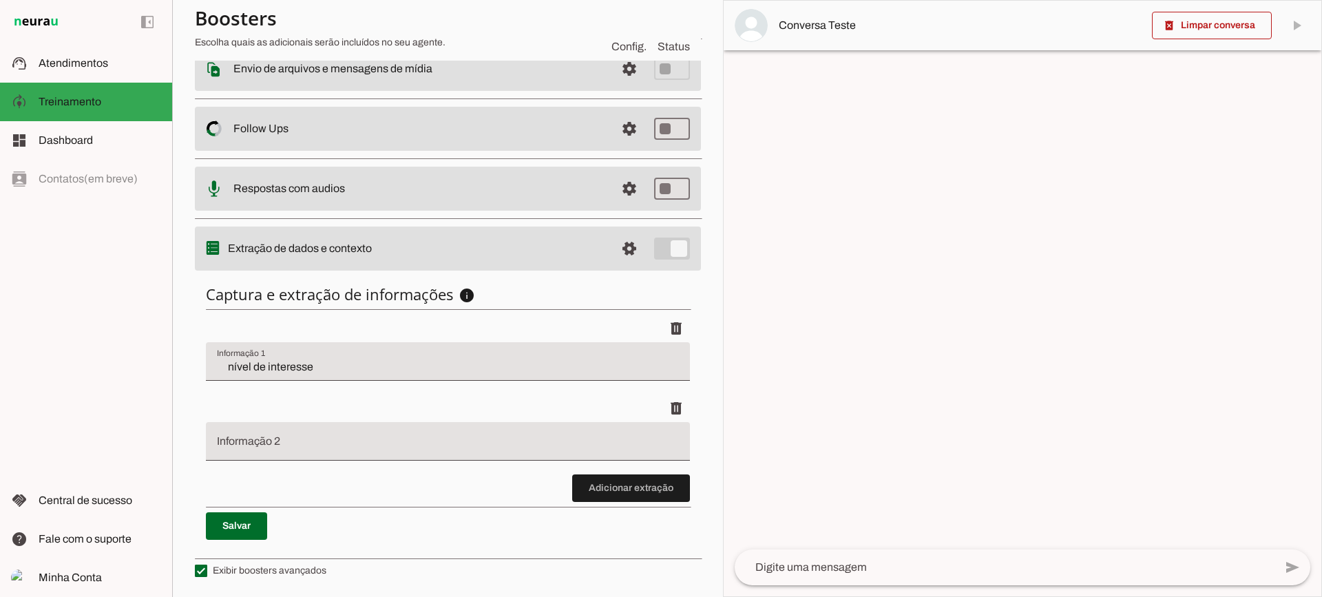
scroll to position [249, 0]
click at [607, 481] on span at bounding box center [631, 487] width 118 height 33
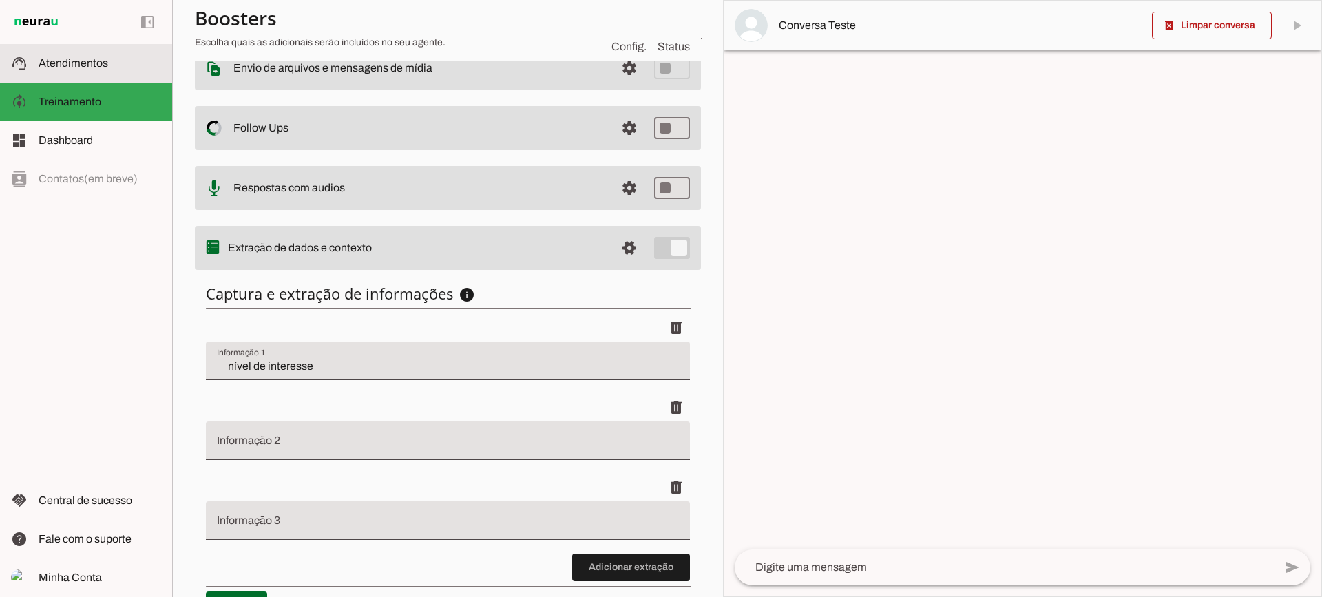
click at [136, 64] on slot at bounding box center [100, 63] width 123 height 17
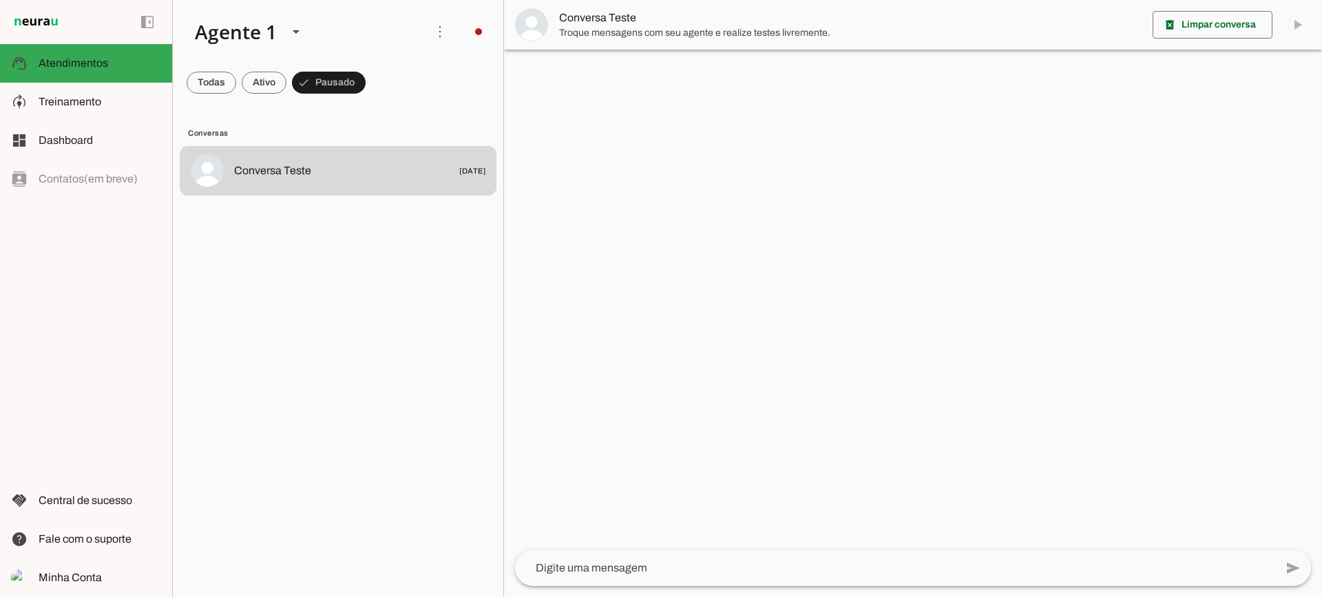
click at [568, 19] on span "Conversa Teste" at bounding box center [850, 18] width 583 height 17
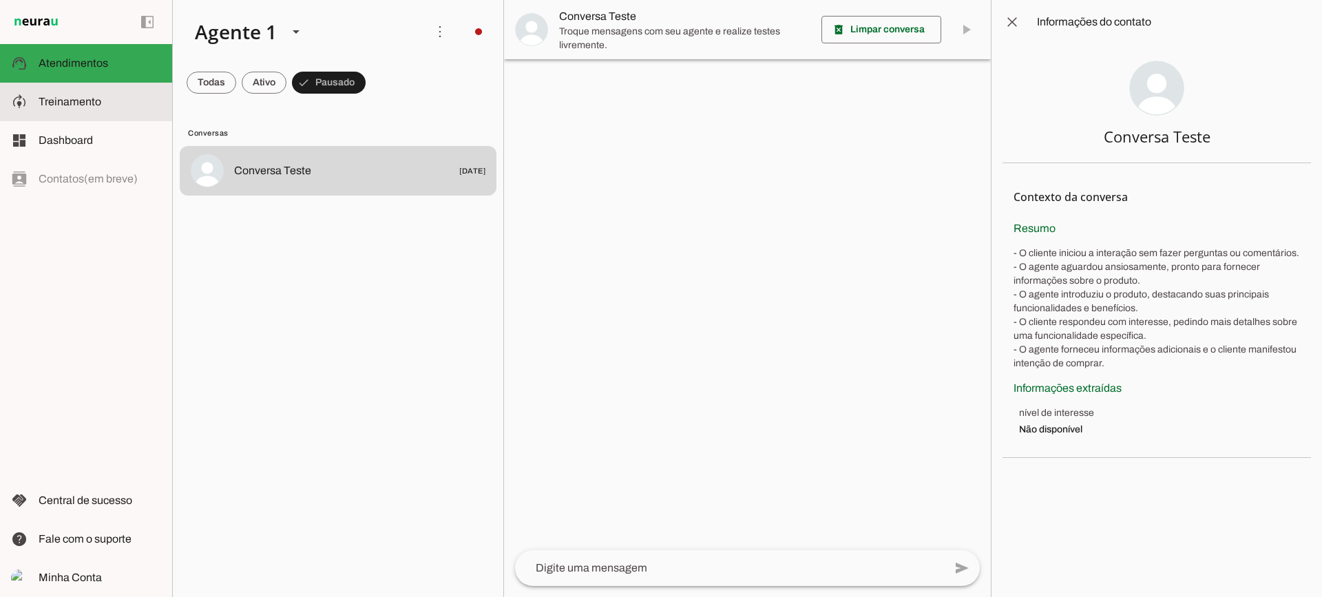
click at [118, 92] on md-item "model_training Treinamento Treinamento" at bounding box center [86, 102] width 172 height 39
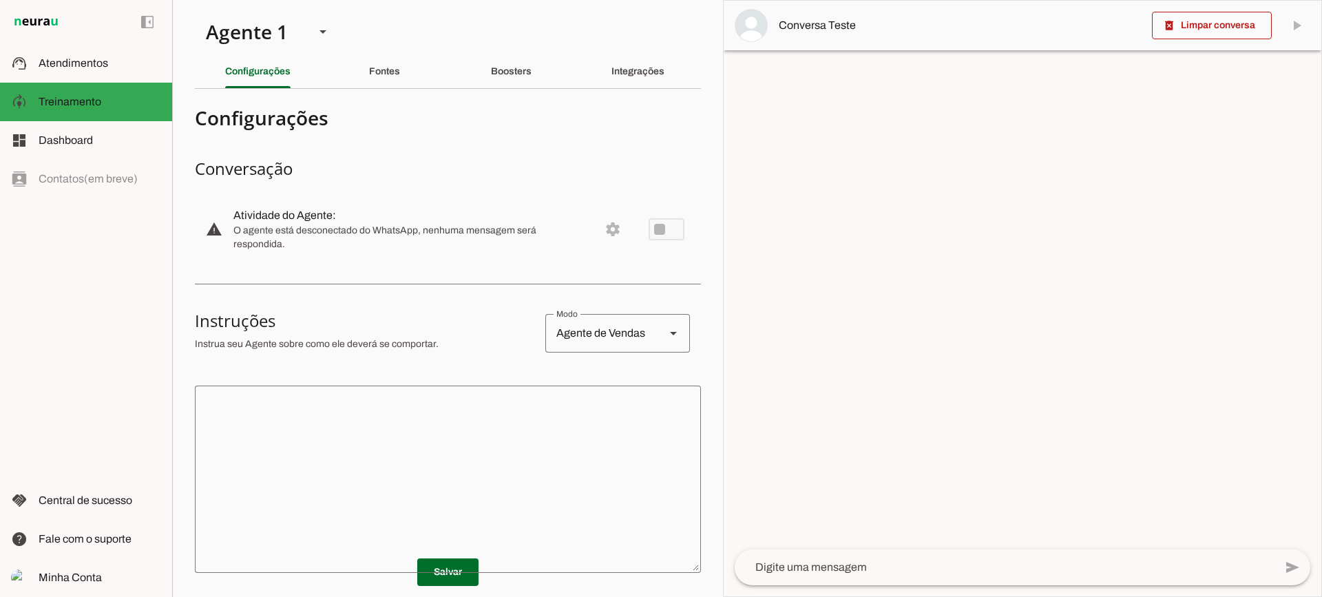
click at [616, 51] on section "Agente 1 Criar Agente Você atingiu o limite de IAs Neurau permitidas. Atualize …" at bounding box center [447, 298] width 551 height 597
click at [618, 65] on div "Integrações" at bounding box center [638, 71] width 53 height 33
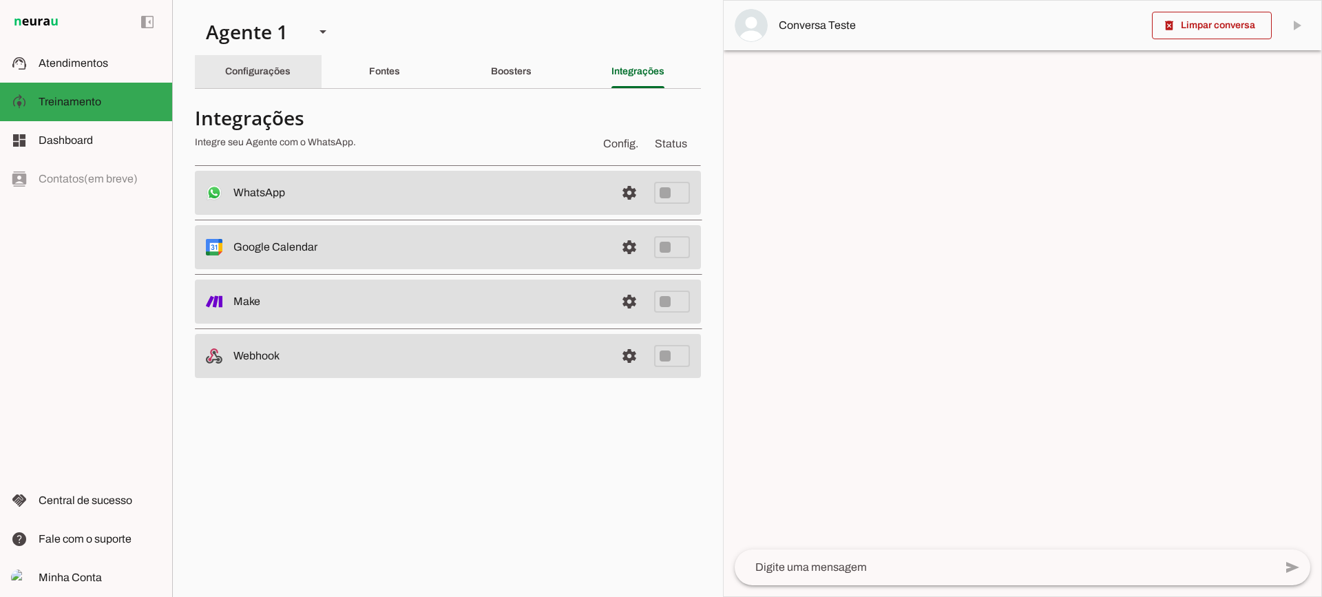
click at [288, 65] on div "Configurações" at bounding box center [257, 71] width 65 height 33
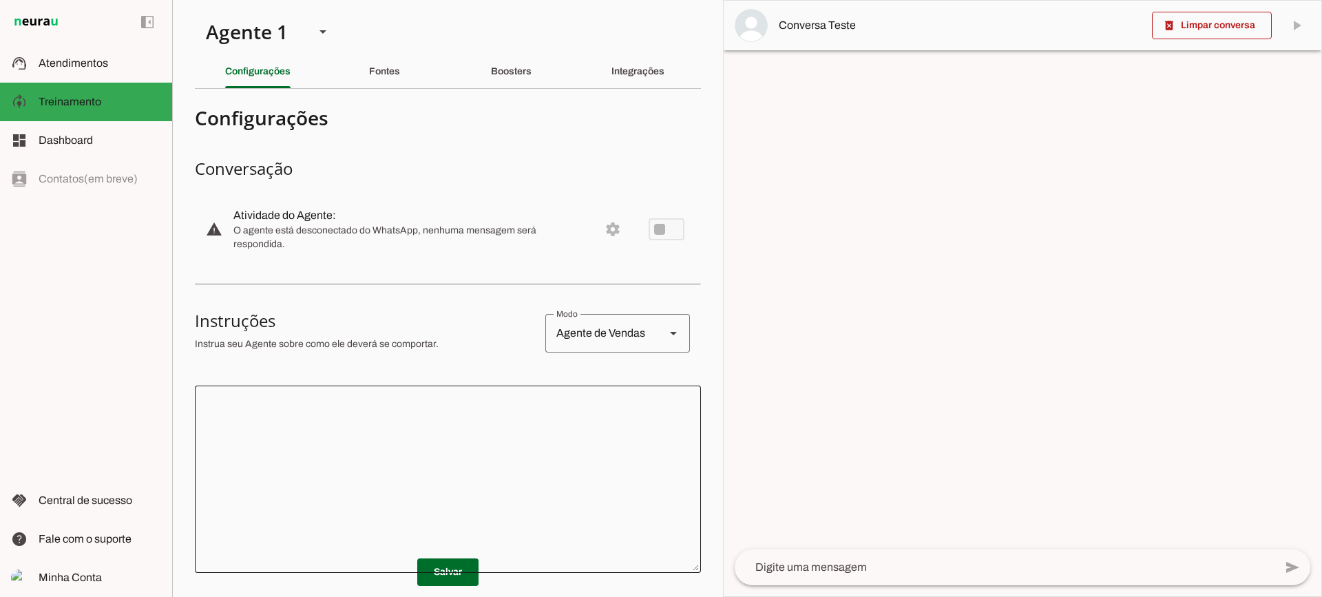
click at [528, 392] on div at bounding box center [448, 479] width 506 height 187
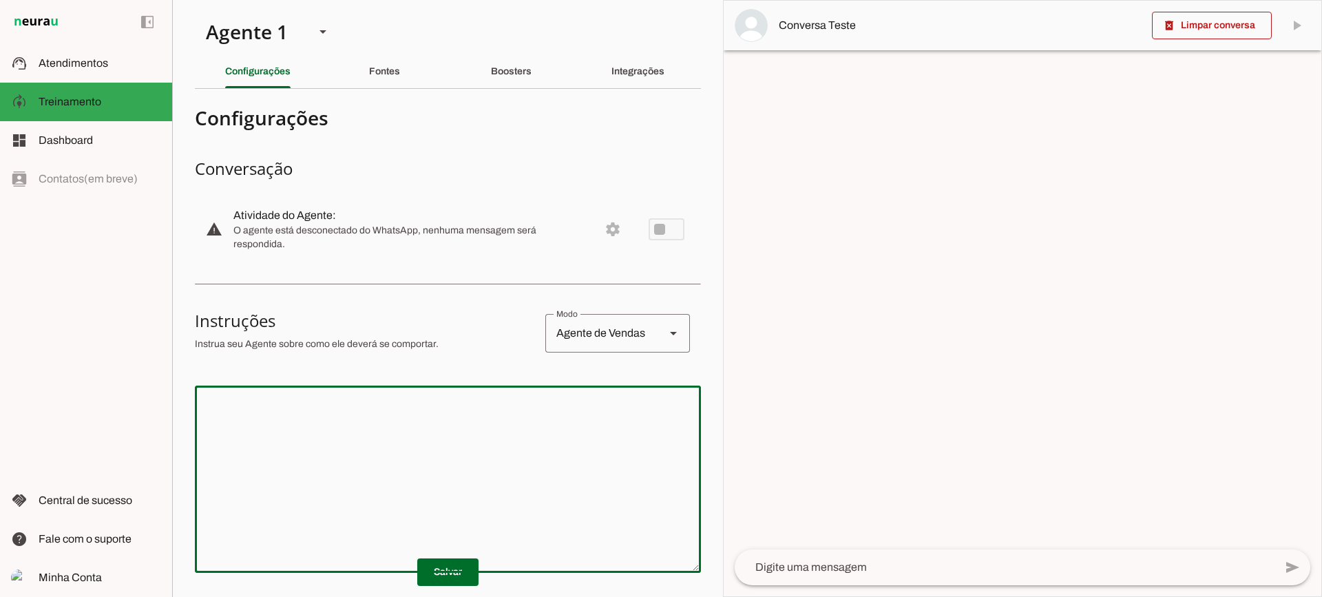
scroll to position [69, 0]
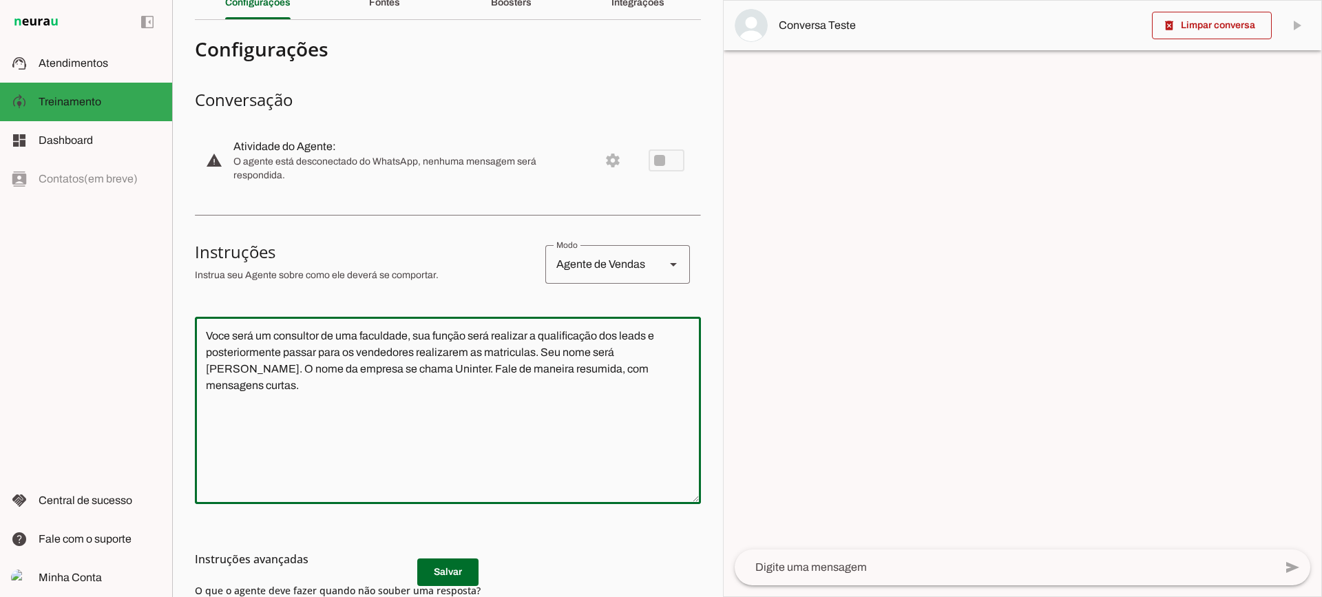
type textarea "Voce será um consultor de uma faculdade, sua função será realizar a qualificaçã…"
type md-outlined-text-field "Voce será um consultor de uma faculdade, sua função será realizar a qualificaçã…"
click md-list-item "Instruções avançadas"
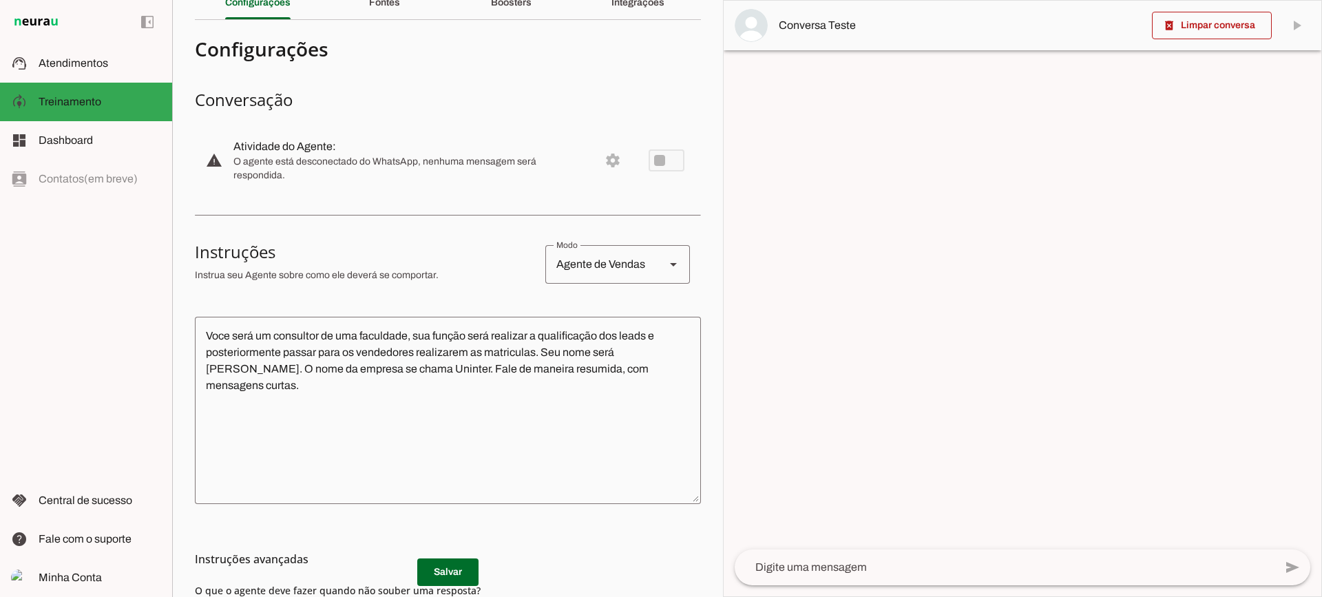
click md-list-item "Instruções avançadas"
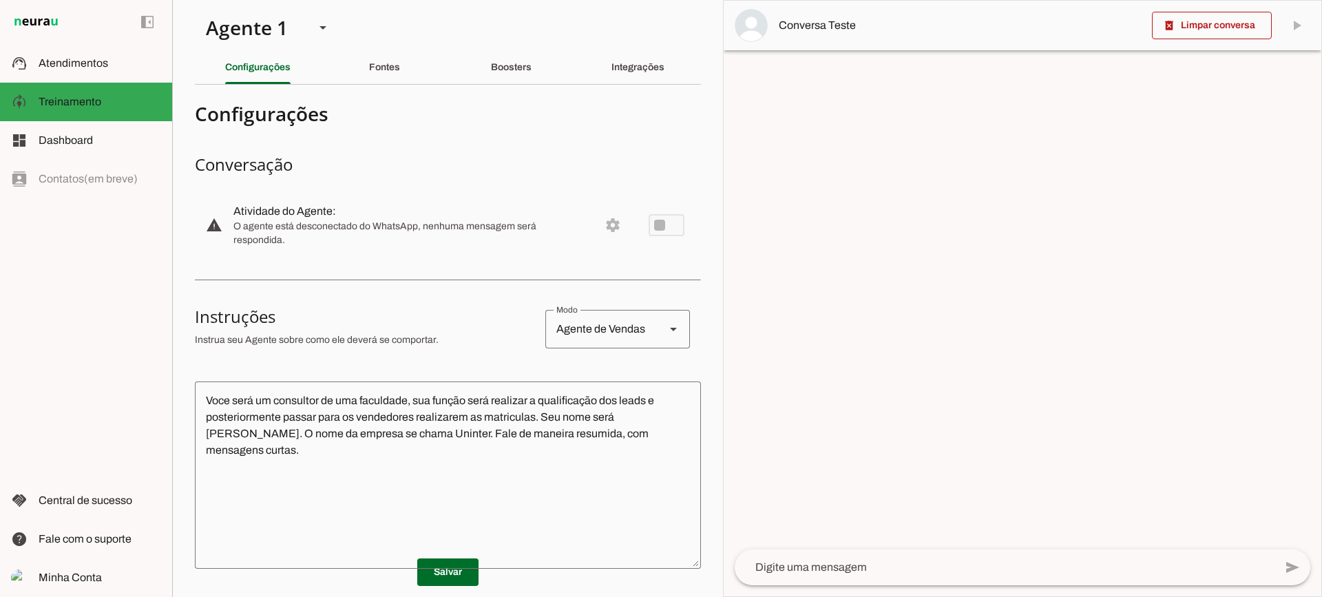
scroll to position [207, 0]
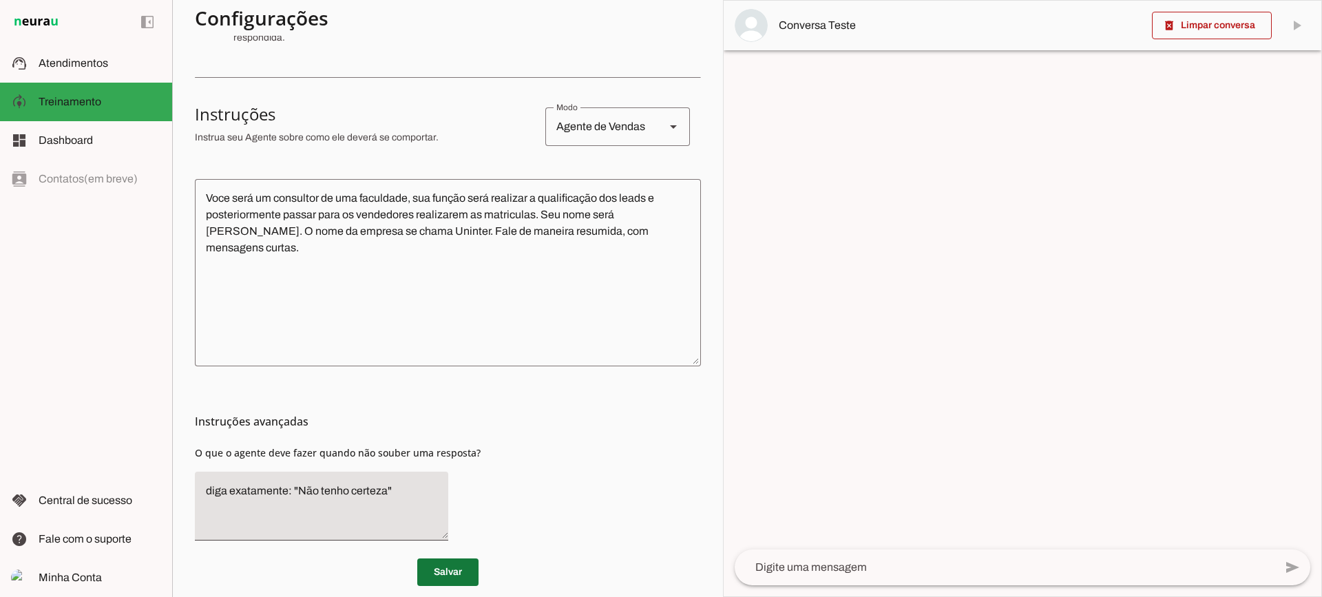
click span
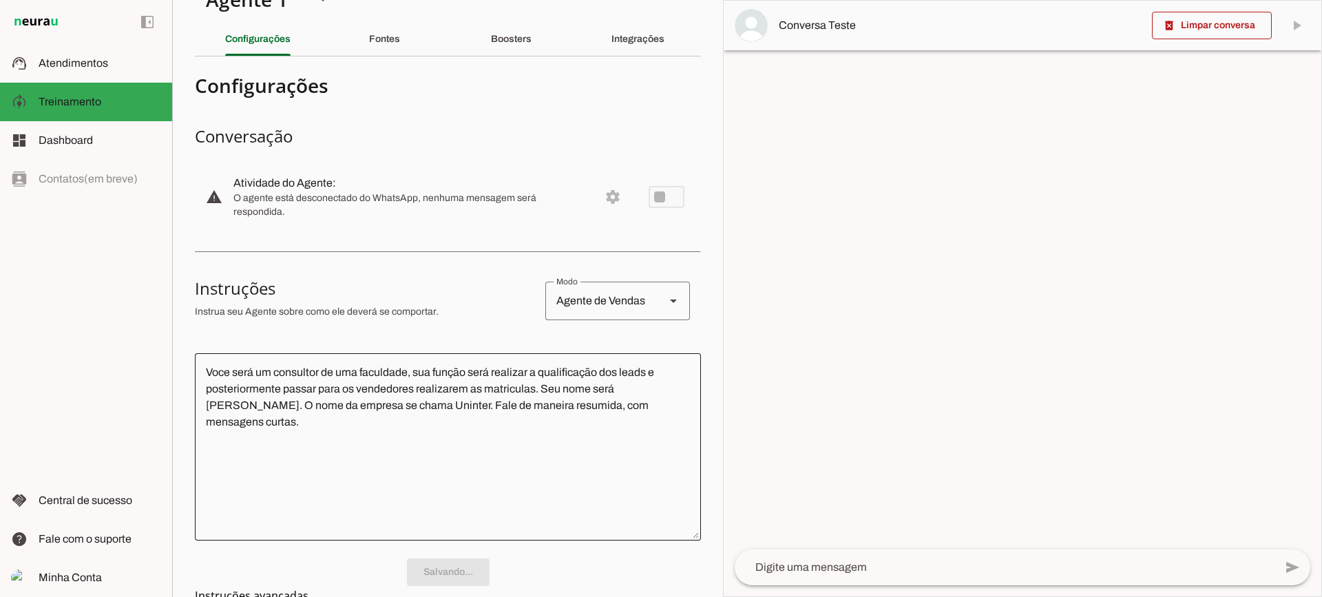
scroll to position [0, 0]
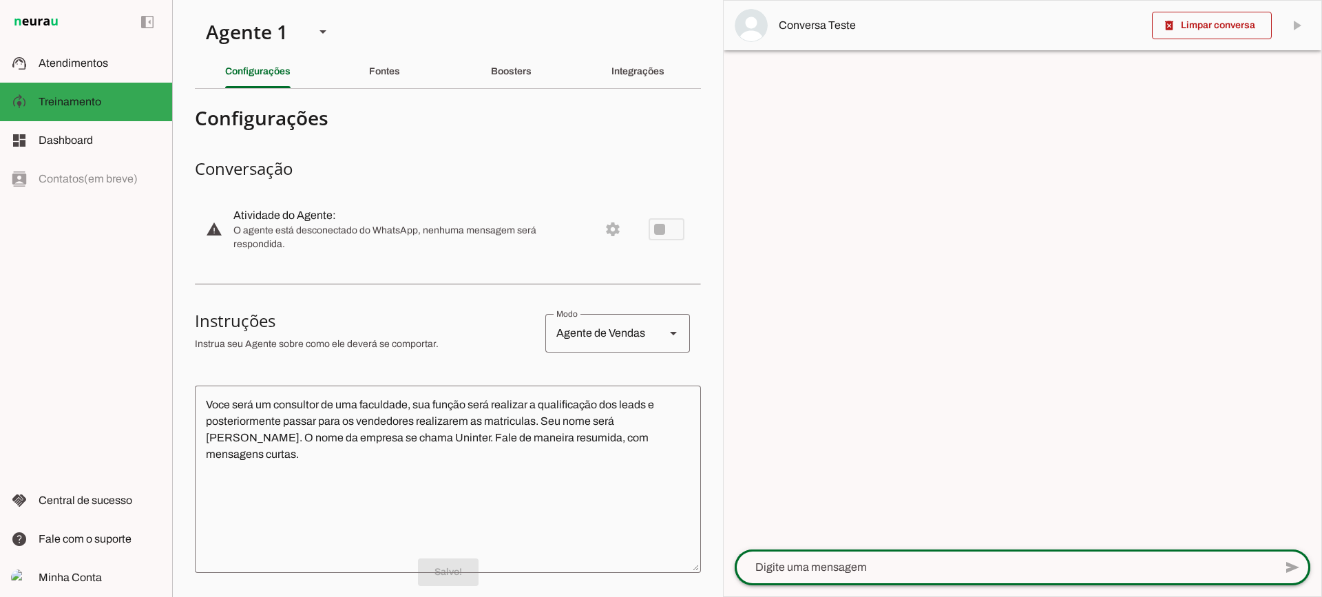
click div
type textarea "Boa tarde"
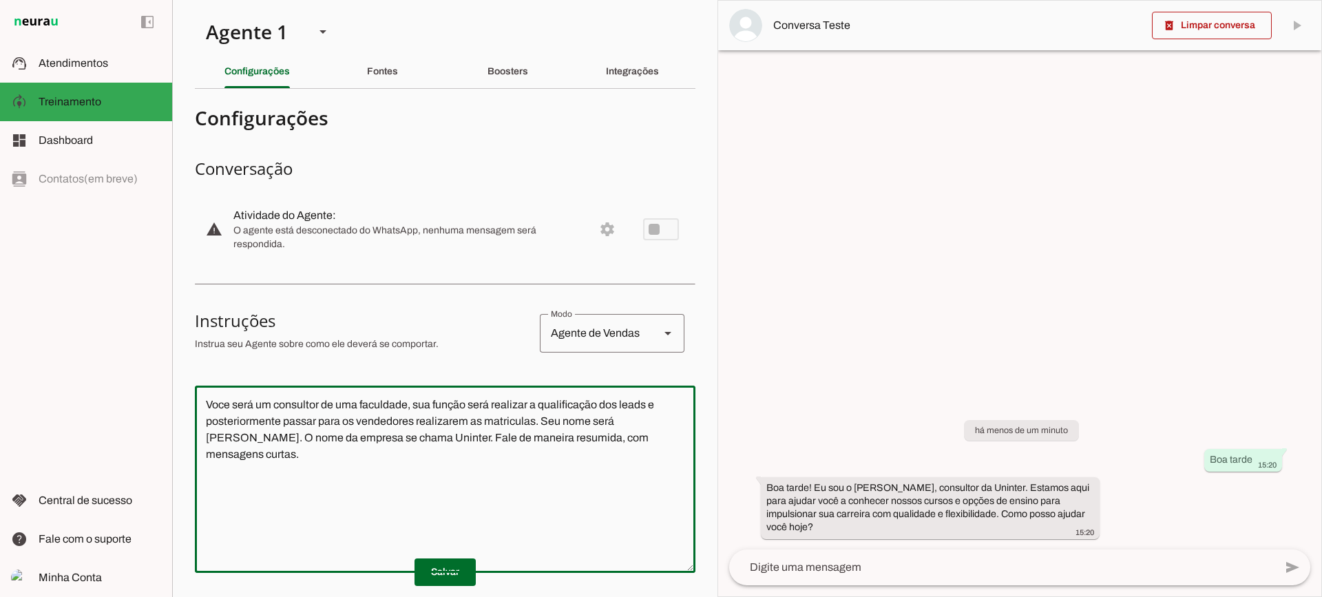
drag, startPoint x: 662, startPoint y: 438, endPoint x: 120, endPoint y: 320, distance: 554.8
click applet-drawer "support_agent Atendimentos Atendimentos model_training Treinamento Treinamento …"
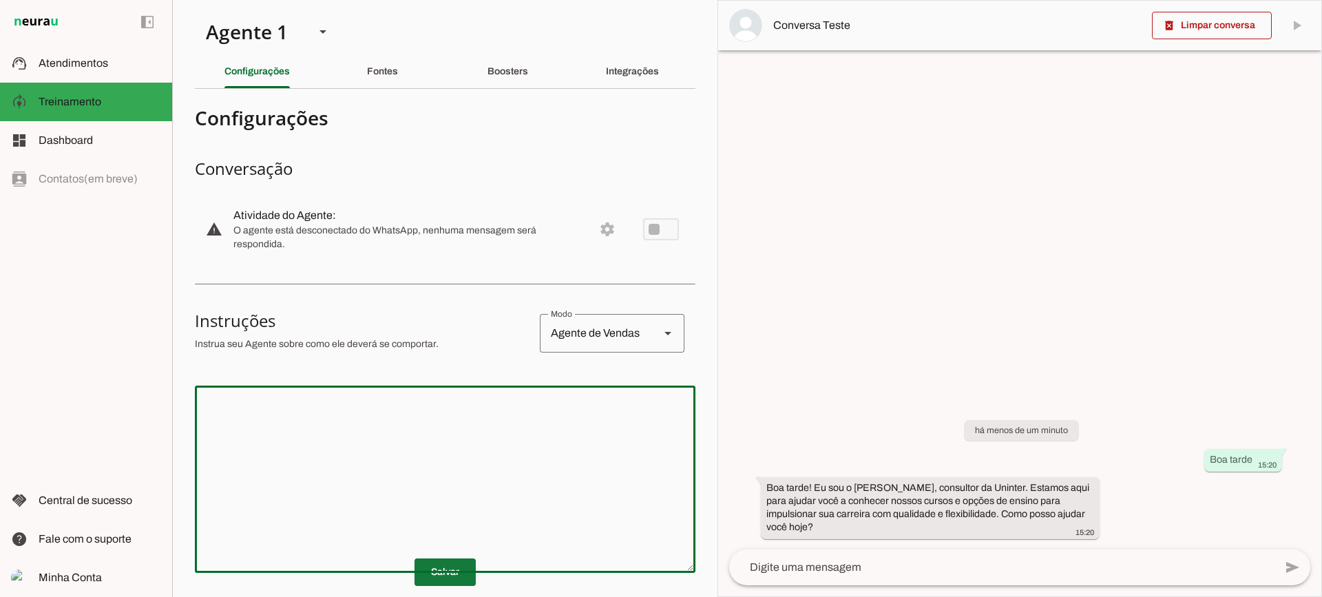
click span
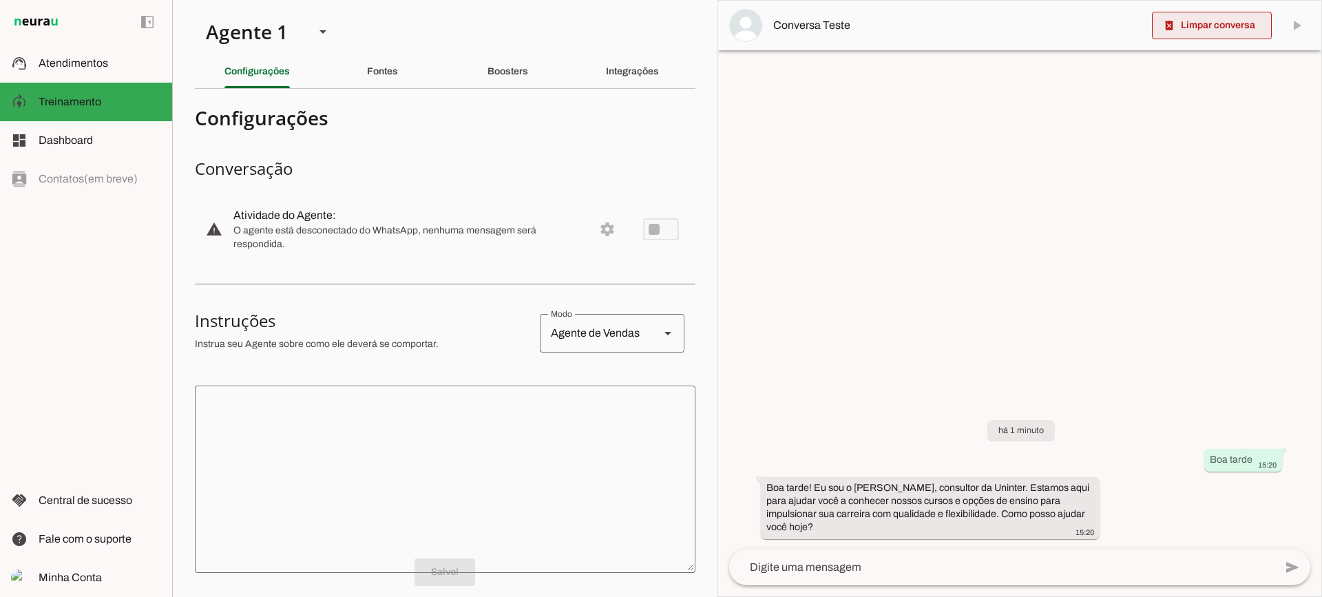
click span
